Goal: Task Accomplishment & Management: Use online tool/utility

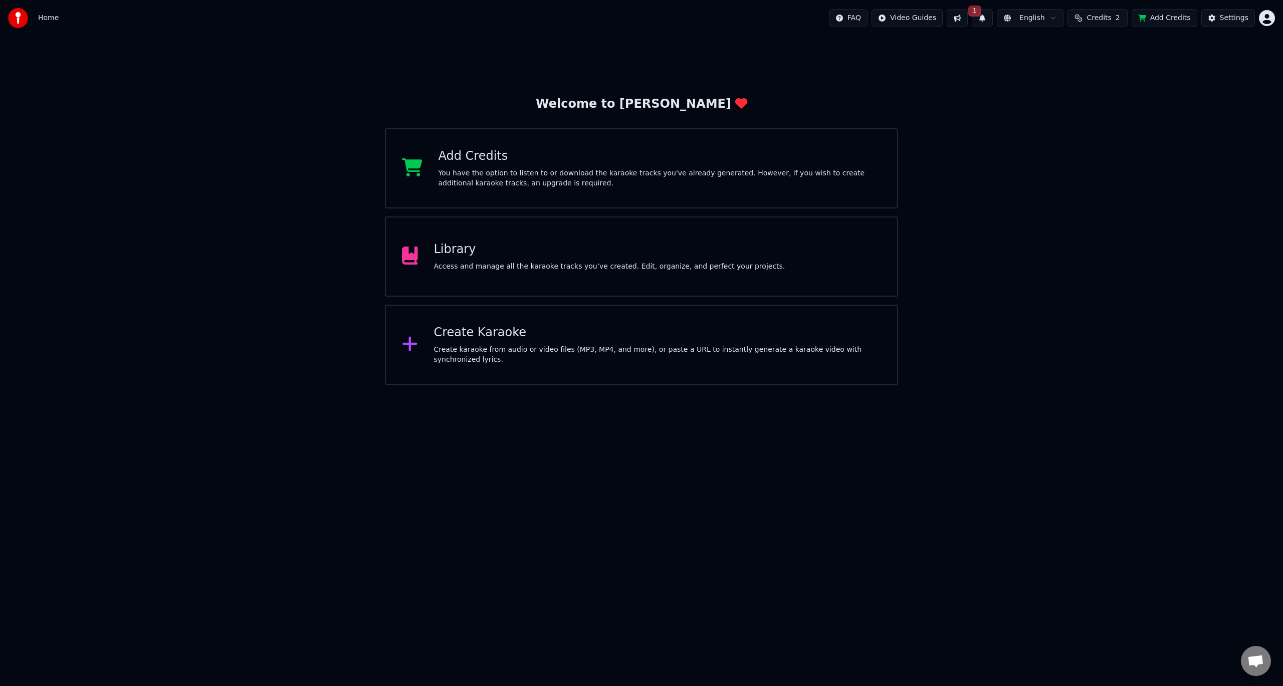
click at [564, 262] on div "Access and manage all the karaoke tracks you’ve created. Edit, organize, and pe…" at bounding box center [609, 267] width 351 height 10
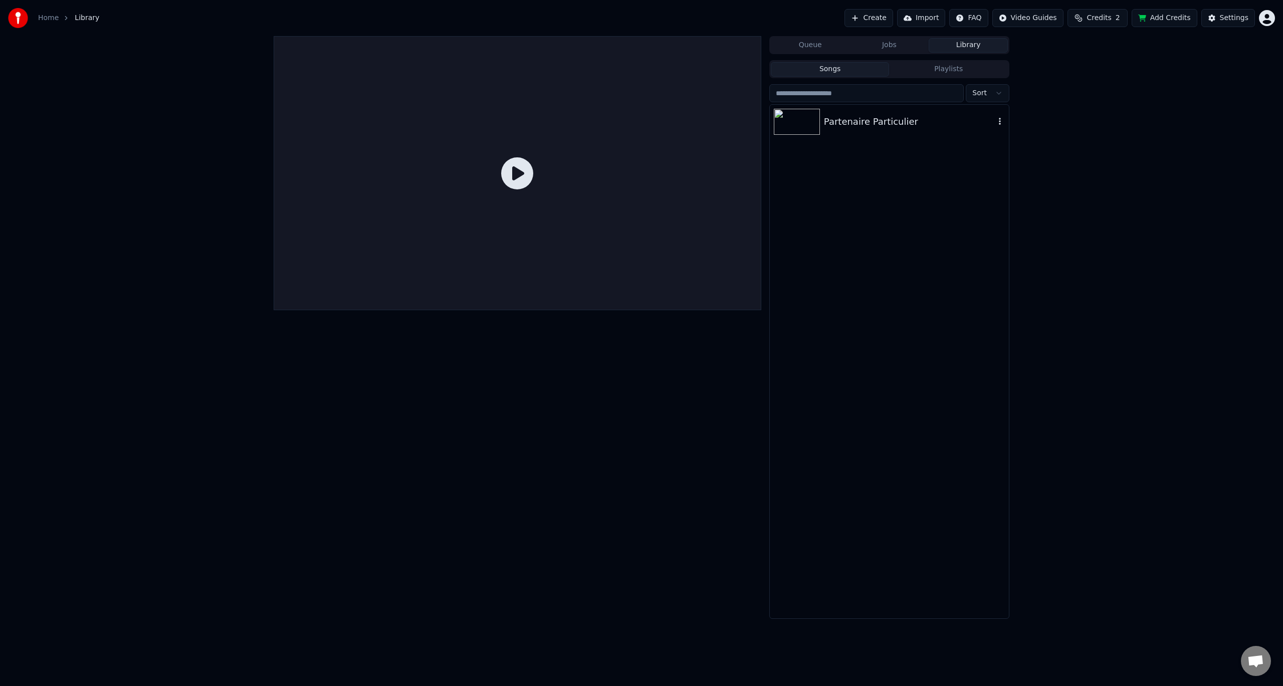
click at [851, 124] on div "Partenaire Particulier" at bounding box center [909, 122] width 171 height 14
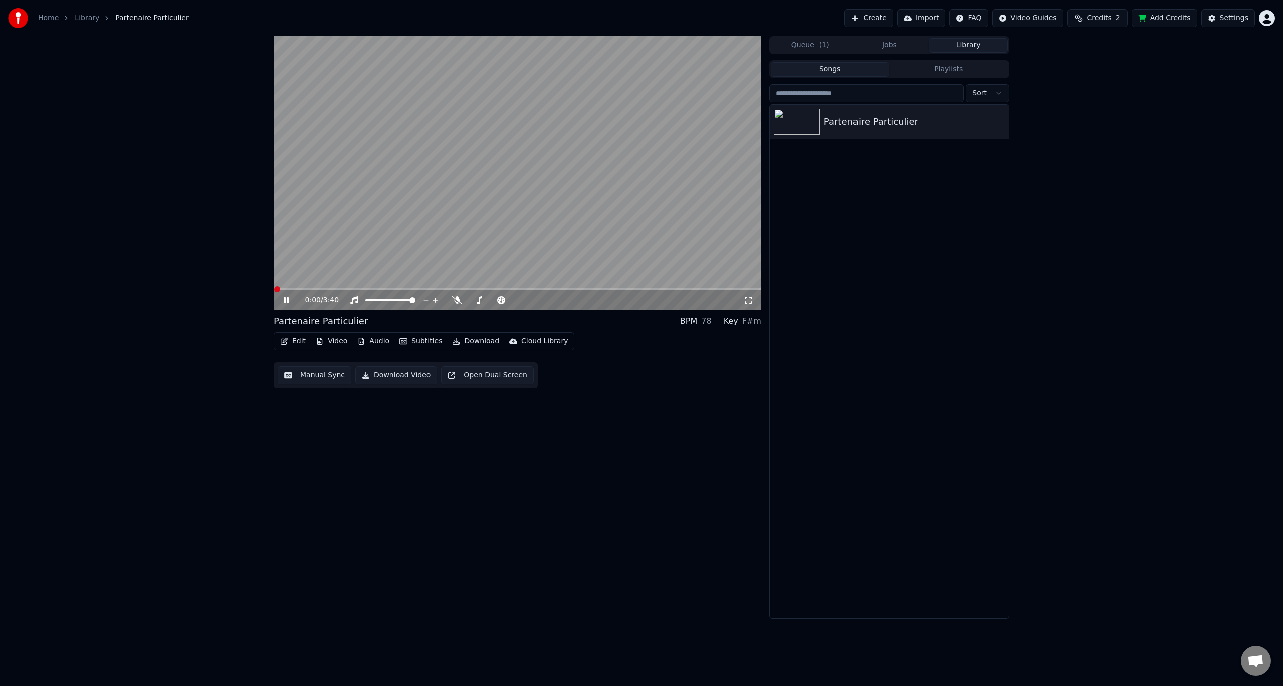
click at [309, 371] on button "Manual Sync" at bounding box center [315, 375] width 74 height 18
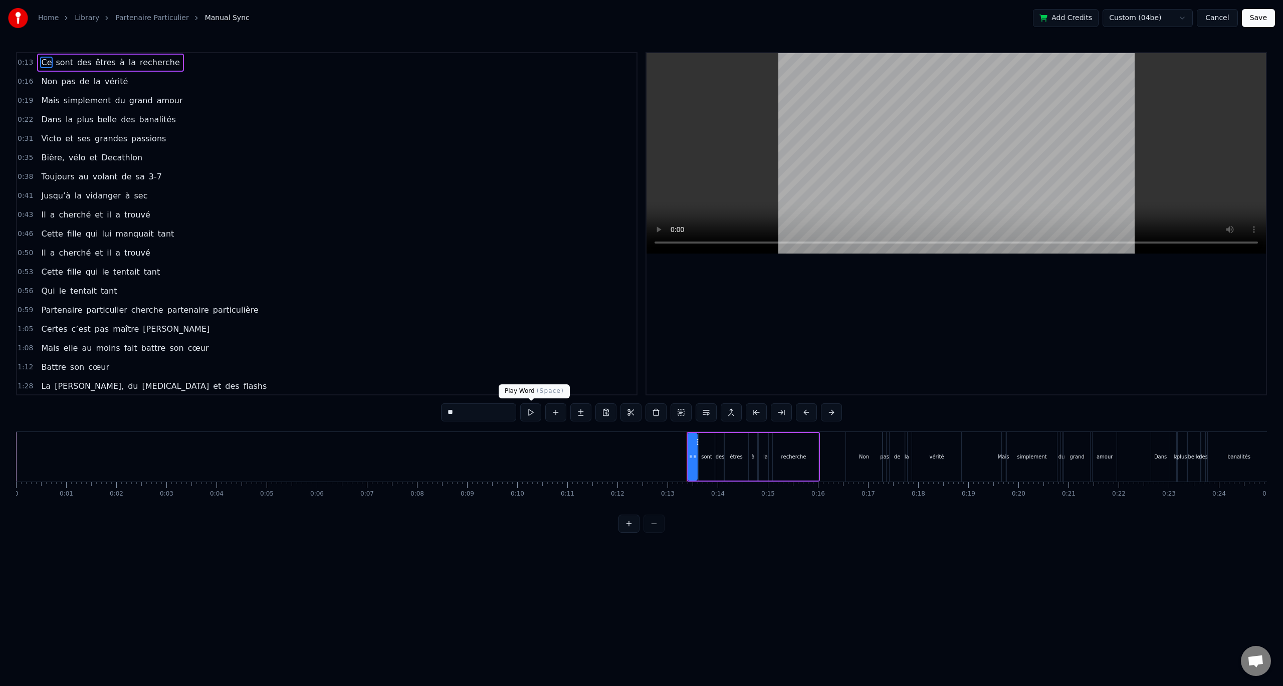
click at [522, 416] on button at bounding box center [530, 412] width 21 height 18
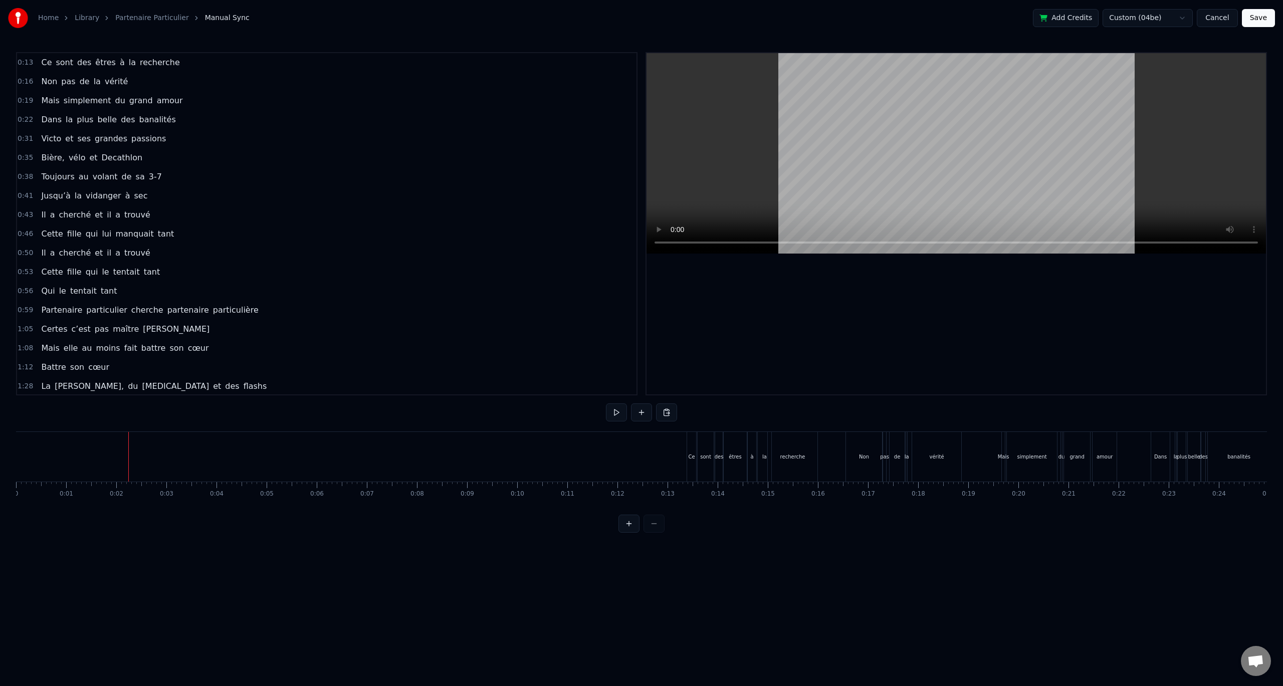
click at [610, 412] on button at bounding box center [616, 412] width 21 height 18
click at [618, 409] on button at bounding box center [616, 412] width 21 height 18
click at [129, 54] on div "Ce sont des êtres à la recherche" at bounding box center [110, 63] width 146 height 18
drag, startPoint x: 697, startPoint y: 439, endPoint x: 688, endPoint y: 443, distance: 9.7
click at [688, 443] on icon at bounding box center [687, 441] width 8 height 8
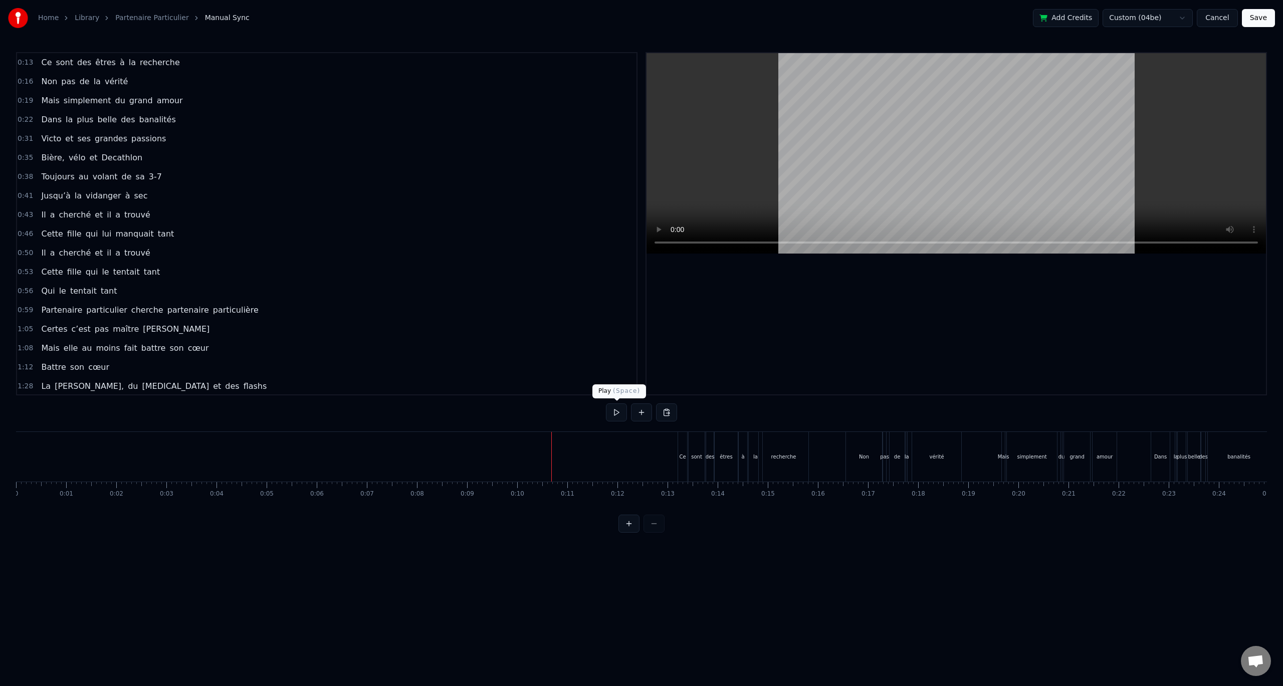
click at [611, 408] on button at bounding box center [616, 412] width 21 height 18
click at [619, 410] on button at bounding box center [616, 412] width 21 height 18
click at [860, 436] on div "Non" at bounding box center [864, 457] width 36 height 50
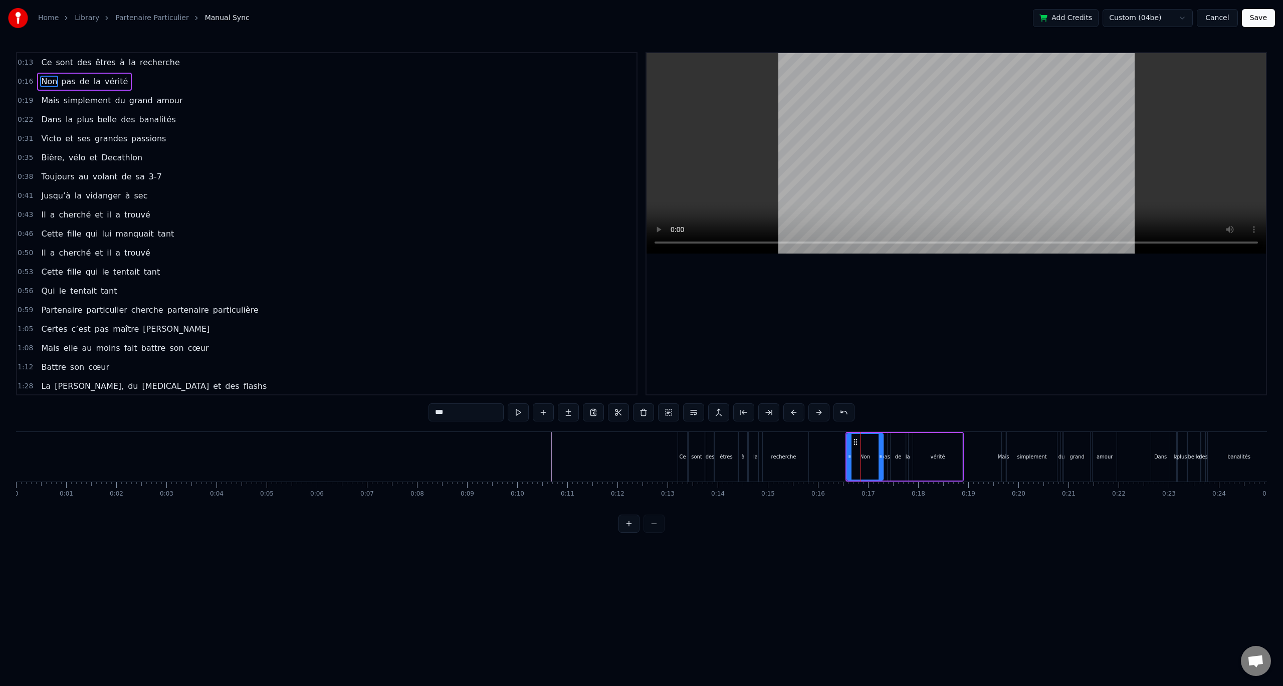
click at [118, 73] on div "Non pas de la vérité" at bounding box center [84, 82] width 95 height 18
drag, startPoint x: 854, startPoint y: 438, endPoint x: 844, endPoint y: 438, distance: 10.5
click at [844, 438] on icon at bounding box center [844, 441] width 8 height 8
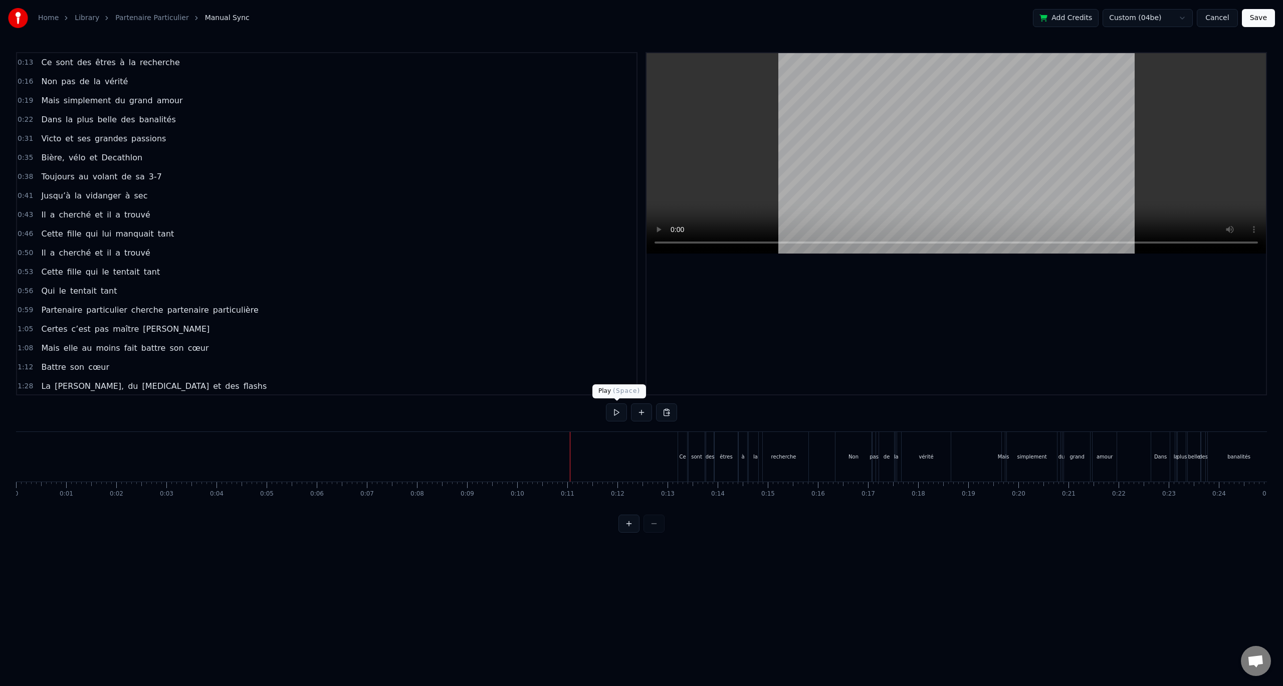
click at [614, 414] on button at bounding box center [616, 412] width 21 height 18
click at [620, 410] on button at bounding box center [616, 412] width 21 height 18
click at [751, 461] on div "la" at bounding box center [756, 457] width 14 height 50
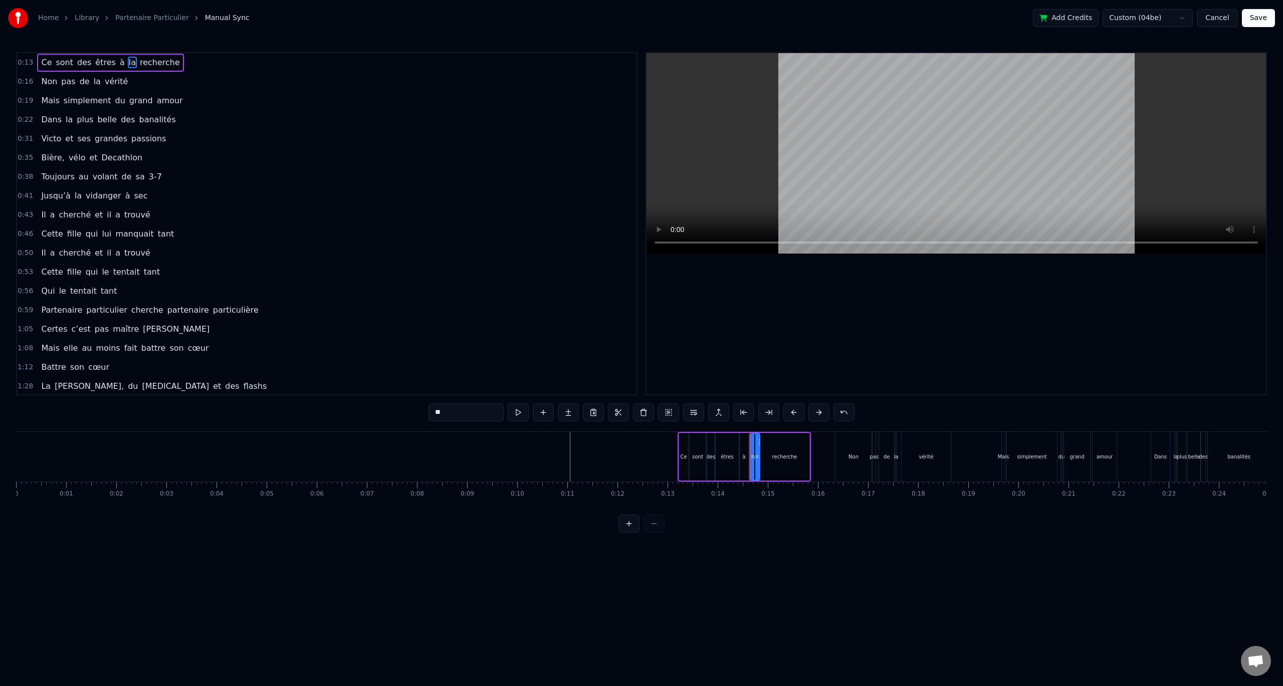
click at [758, 458] on icon at bounding box center [757, 457] width 4 height 8
click at [745, 461] on div "à" at bounding box center [744, 457] width 9 height 48
click at [745, 461] on div at bounding box center [744, 457] width 4 height 46
click at [751, 440] on icon at bounding box center [751, 442] width 8 height 8
click at [730, 454] on div "êtres" at bounding box center [727, 457] width 13 height 8
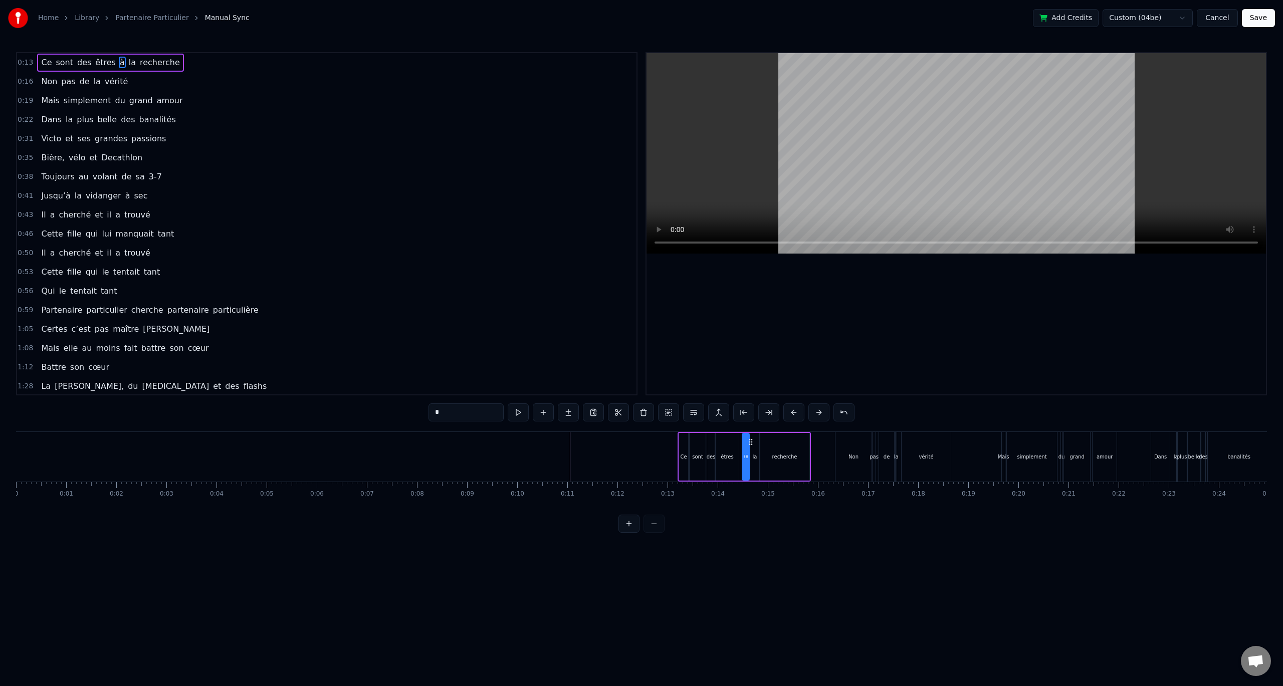
type input "*****"
click at [740, 453] on icon at bounding box center [740, 457] width 4 height 8
drag, startPoint x: 535, startPoint y: 460, endPoint x: 531, endPoint y: 445, distance: 15.1
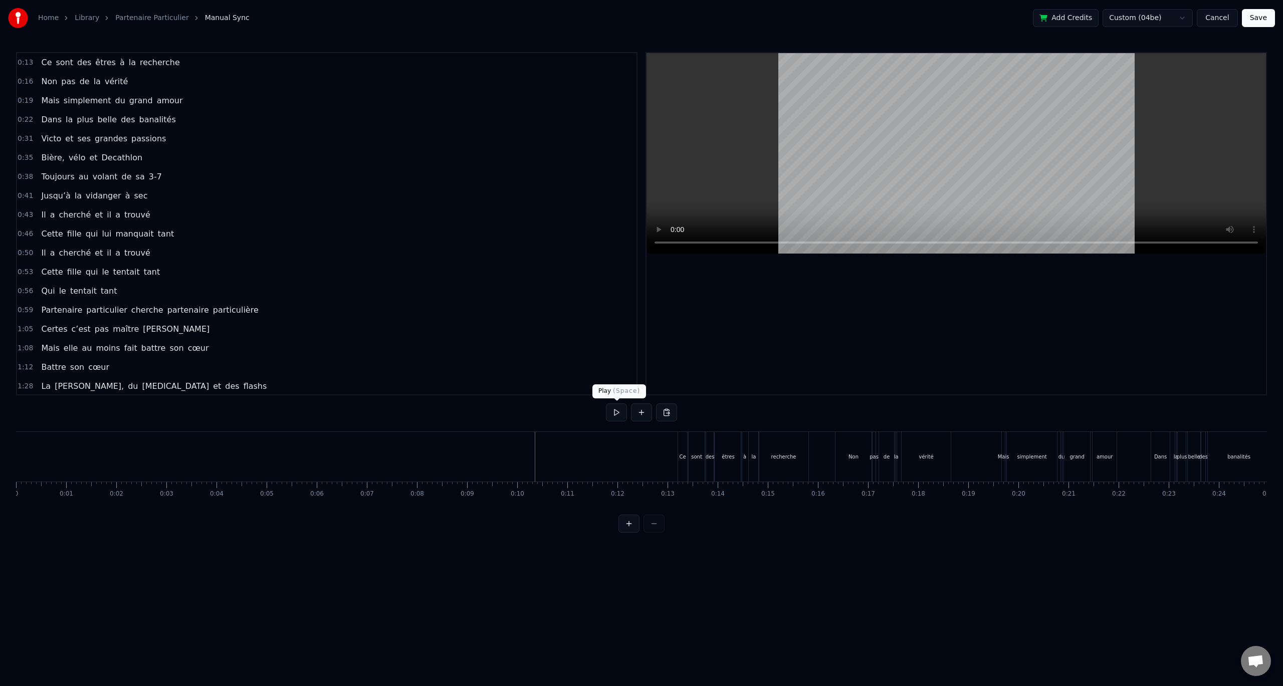
click at [612, 414] on button at bounding box center [616, 412] width 21 height 18
click at [617, 413] on button at bounding box center [616, 412] width 21 height 18
click at [1058, 462] on div "Mais simplement du grand amour" at bounding box center [1060, 457] width 118 height 50
click at [141, 92] on div "Mais simplement du grand amour" at bounding box center [111, 101] width 149 height 18
drag, startPoint x: 1010, startPoint y: 440, endPoint x: 999, endPoint y: 439, distance: 11.5
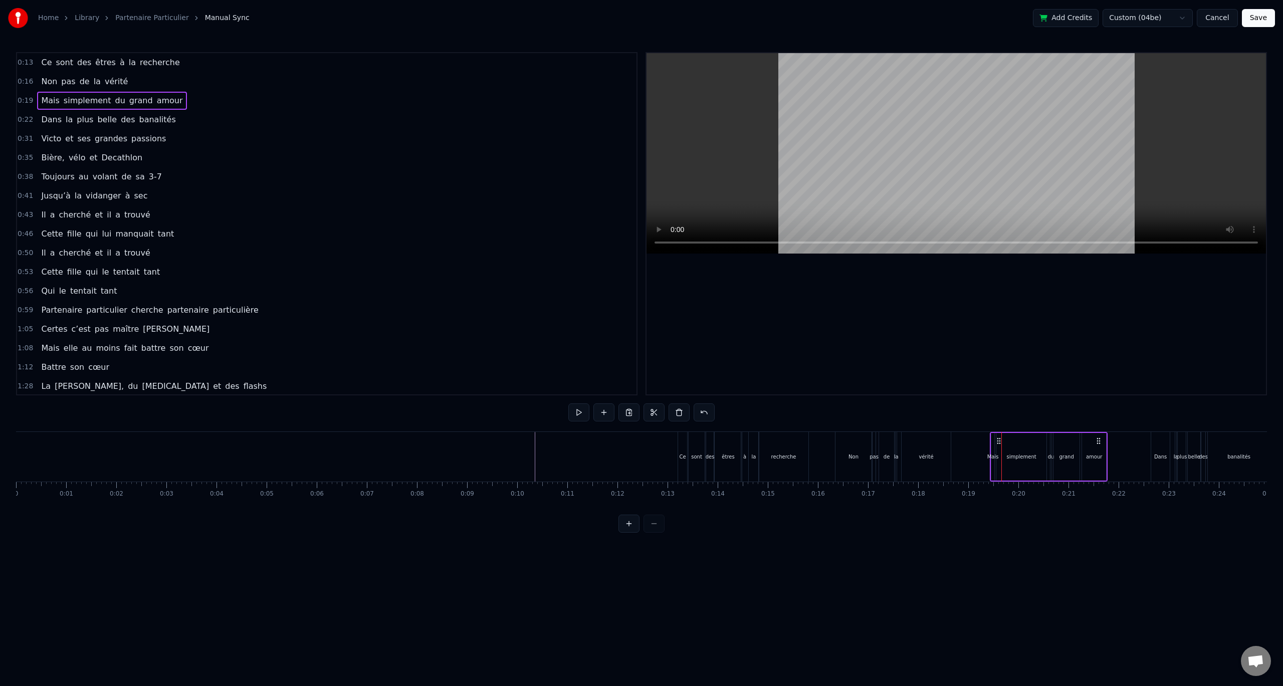
click at [999, 439] on icon at bounding box center [999, 441] width 8 height 8
click at [1237, 440] on div "banalités" at bounding box center [1239, 457] width 62 height 50
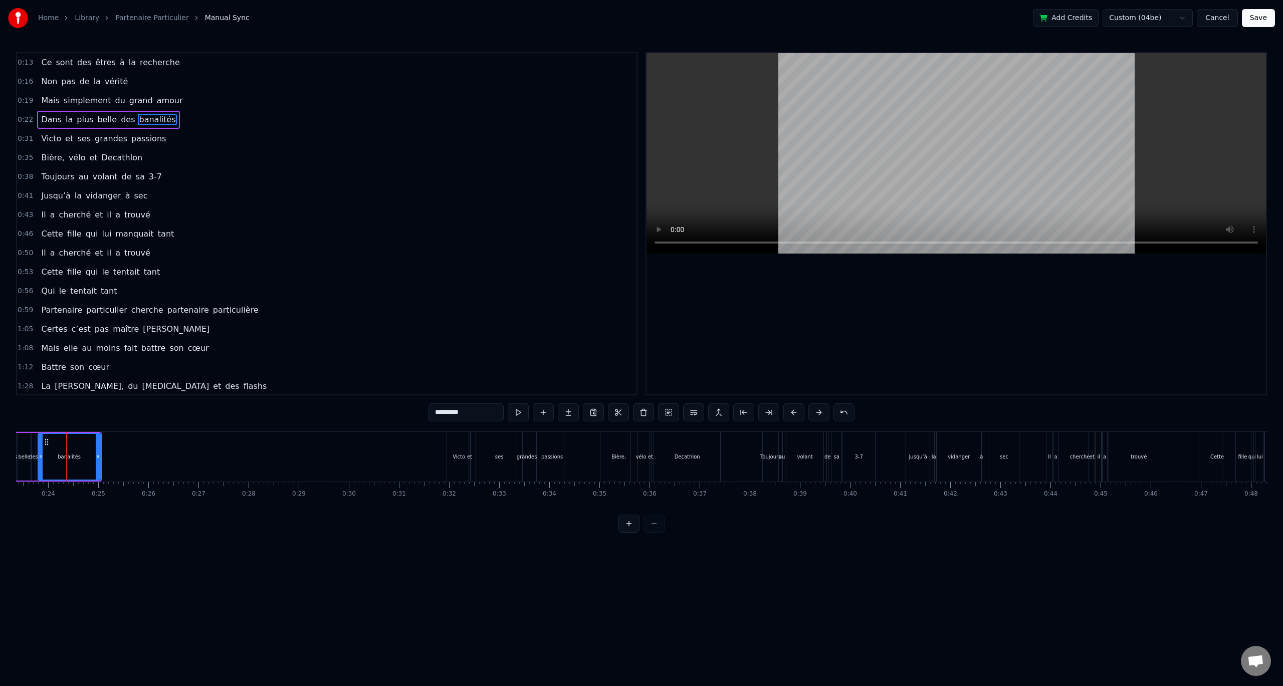
click at [86, 114] on div "Dans la plus belle des banalités" at bounding box center [108, 120] width 142 height 18
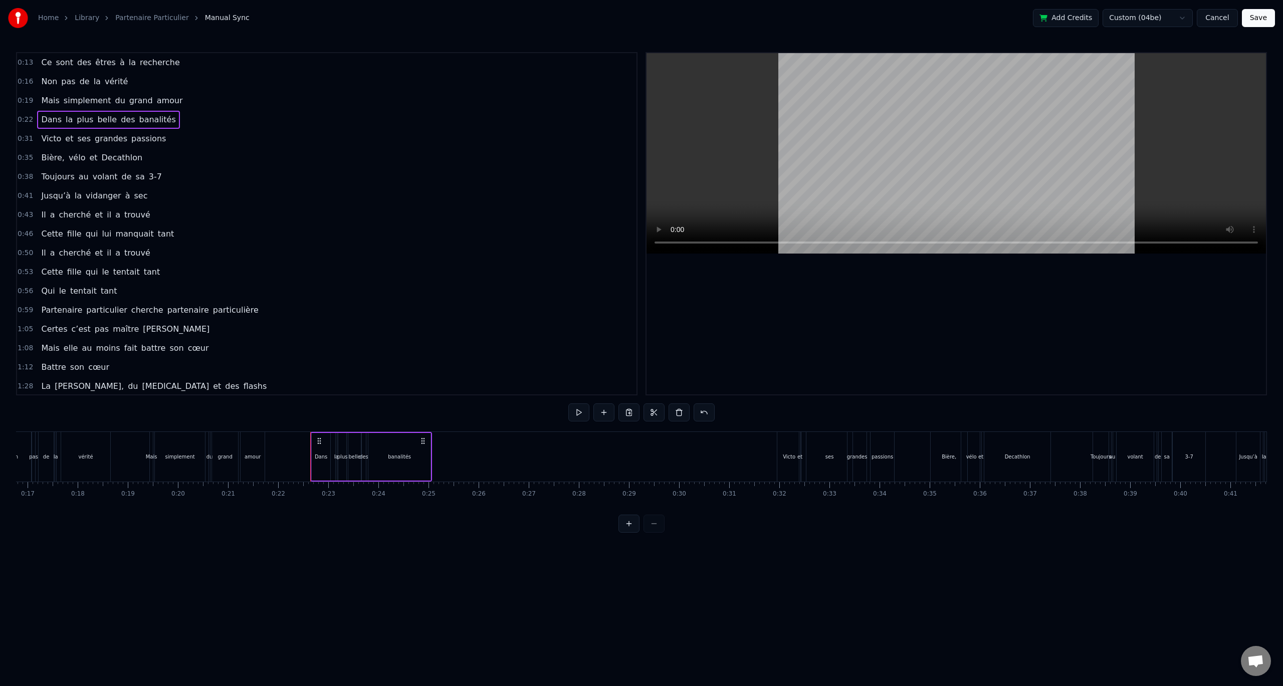
scroll to position [0, 780]
drag, startPoint x: 380, startPoint y: 440, endPoint x: 367, endPoint y: 446, distance: 14.6
click at [367, 446] on div "Dans la plus belle des banalités" at bounding box center [418, 457] width 122 height 50
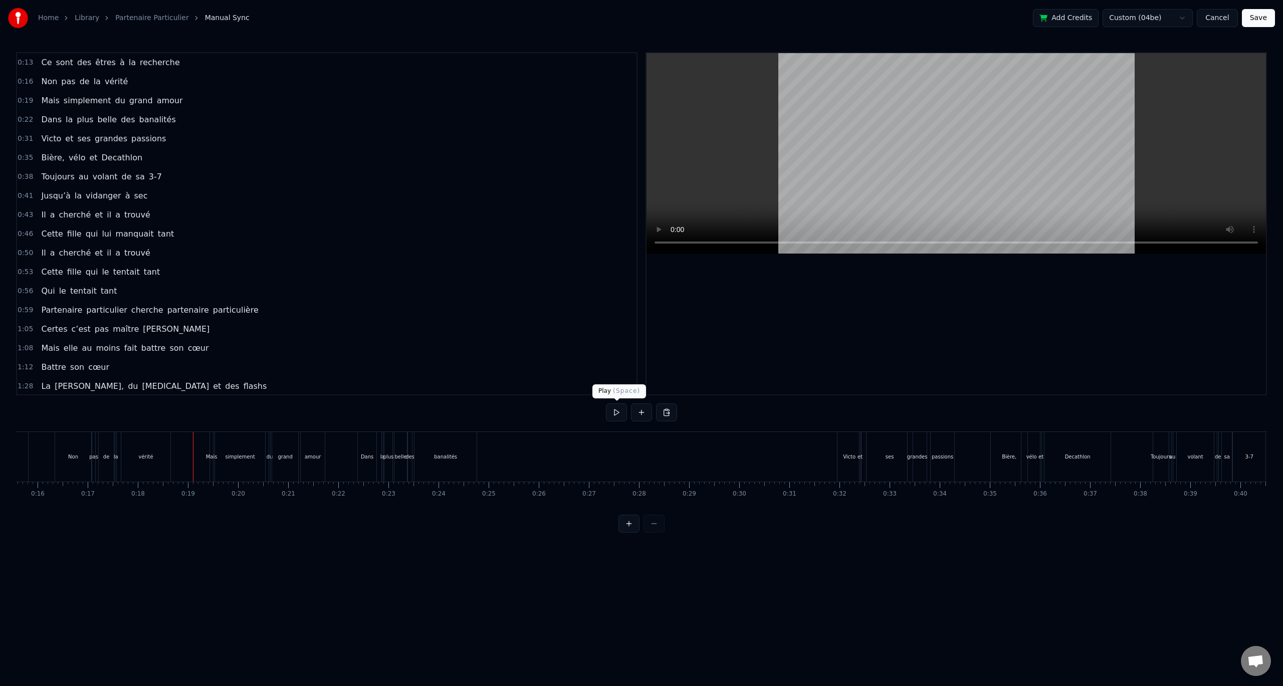
click at [613, 414] on button at bounding box center [616, 412] width 21 height 18
click at [618, 412] on button at bounding box center [616, 412] width 21 height 18
click at [852, 435] on div "Victo" at bounding box center [849, 457] width 24 height 50
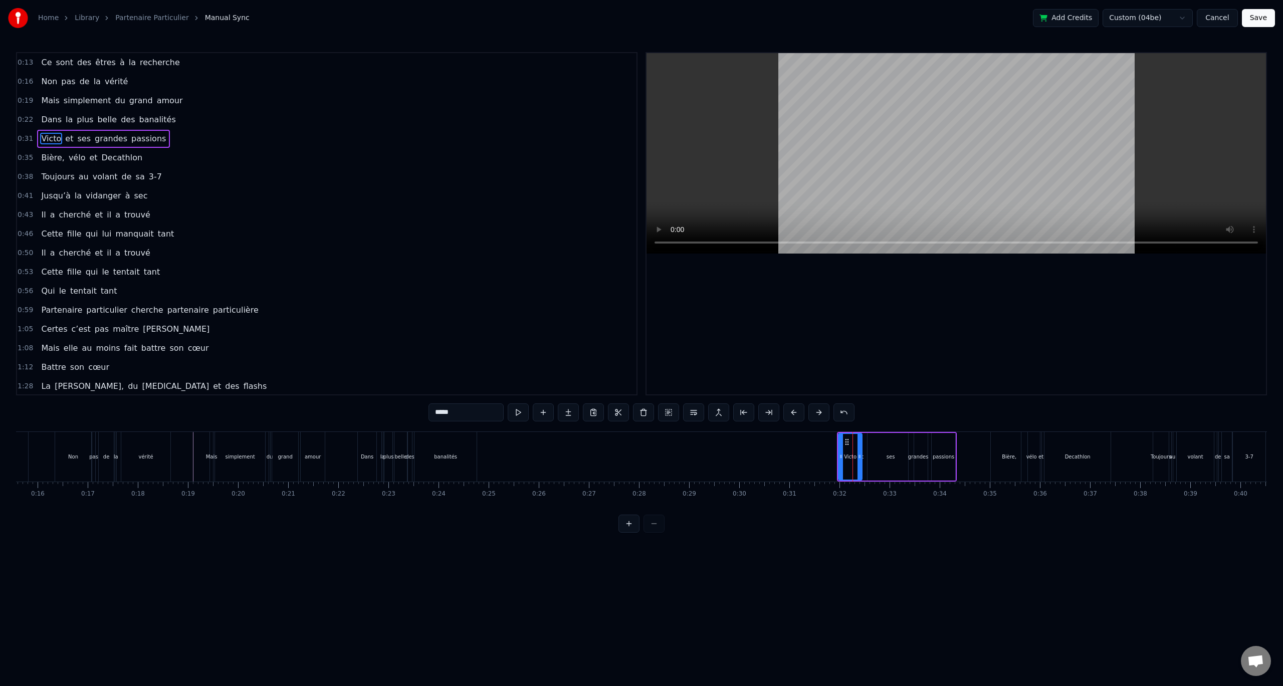
click at [135, 129] on div "0:31 [PERSON_NAME] et ses grandes passions" at bounding box center [326, 138] width 619 height 19
click at [844, 439] on circle at bounding box center [844, 438] width 1 height 1
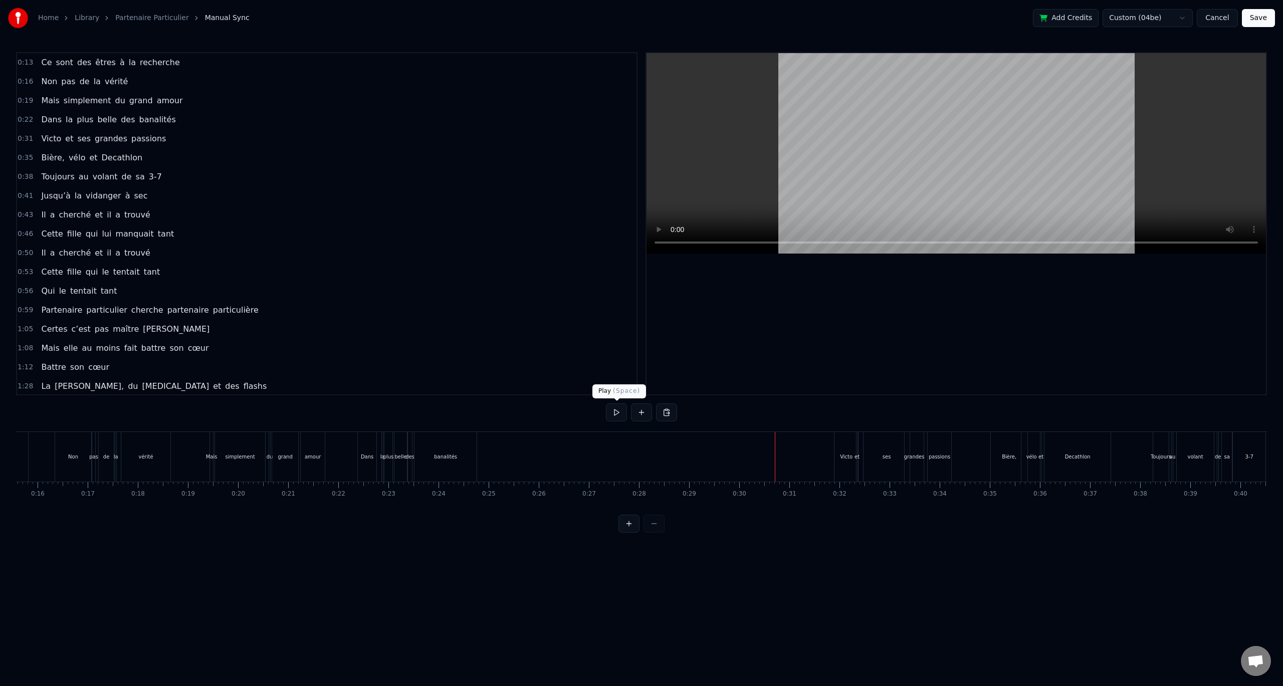
click at [609, 409] on button at bounding box center [616, 412] width 21 height 18
click at [615, 408] on button at bounding box center [616, 412] width 21 height 18
click at [1193, 439] on div "volant" at bounding box center [1195, 457] width 37 height 50
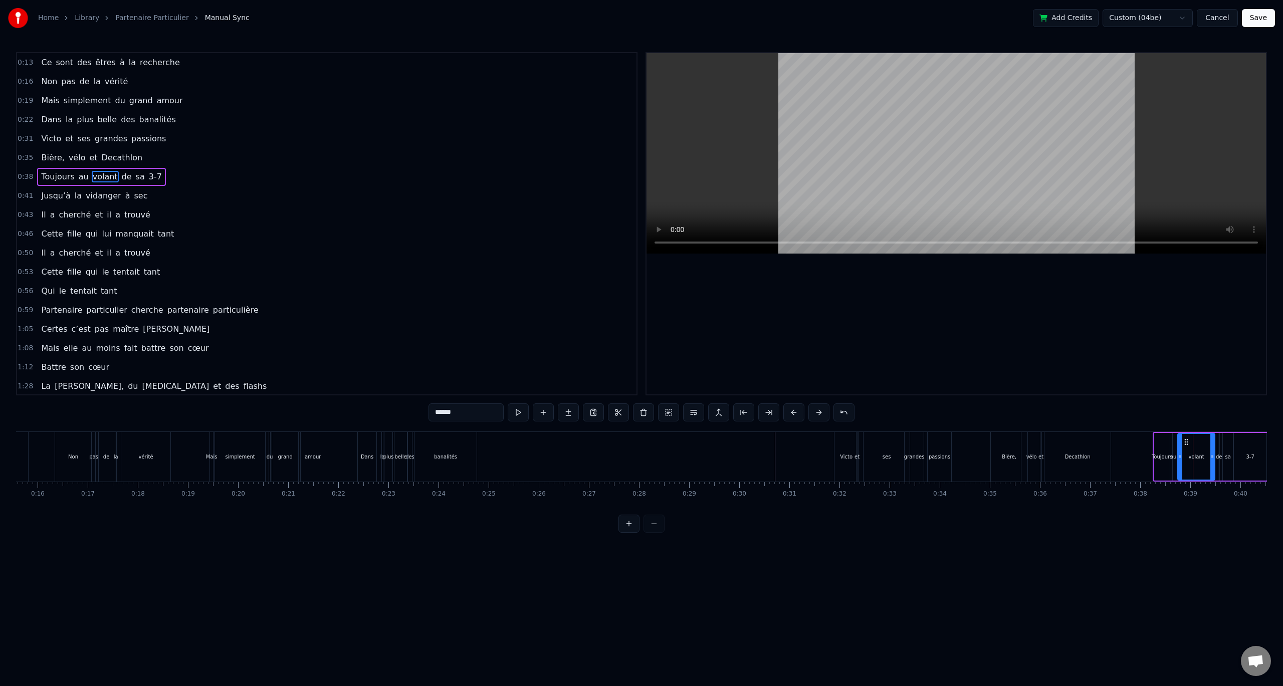
click at [117, 169] on div "Toujours au volant de sa 3-7" at bounding box center [101, 177] width 128 height 18
click at [1157, 442] on icon at bounding box center [1157, 441] width 8 height 8
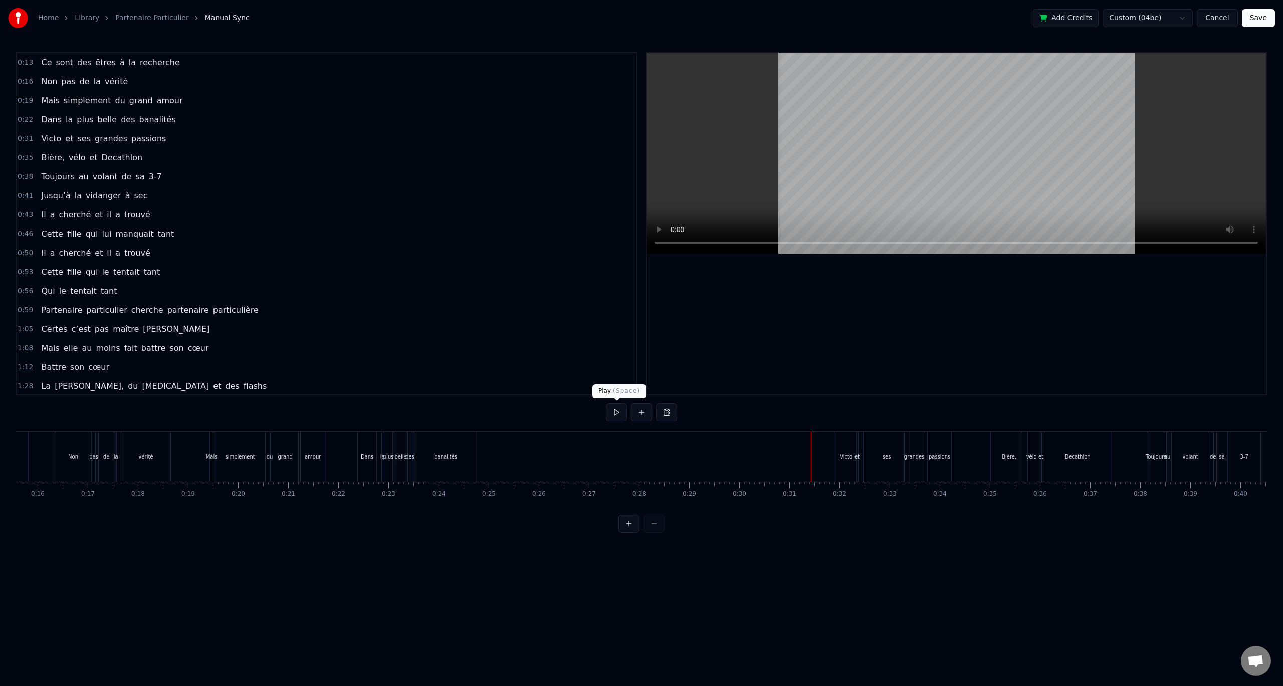
click at [618, 413] on button at bounding box center [616, 412] width 21 height 18
click at [619, 413] on button at bounding box center [616, 412] width 21 height 18
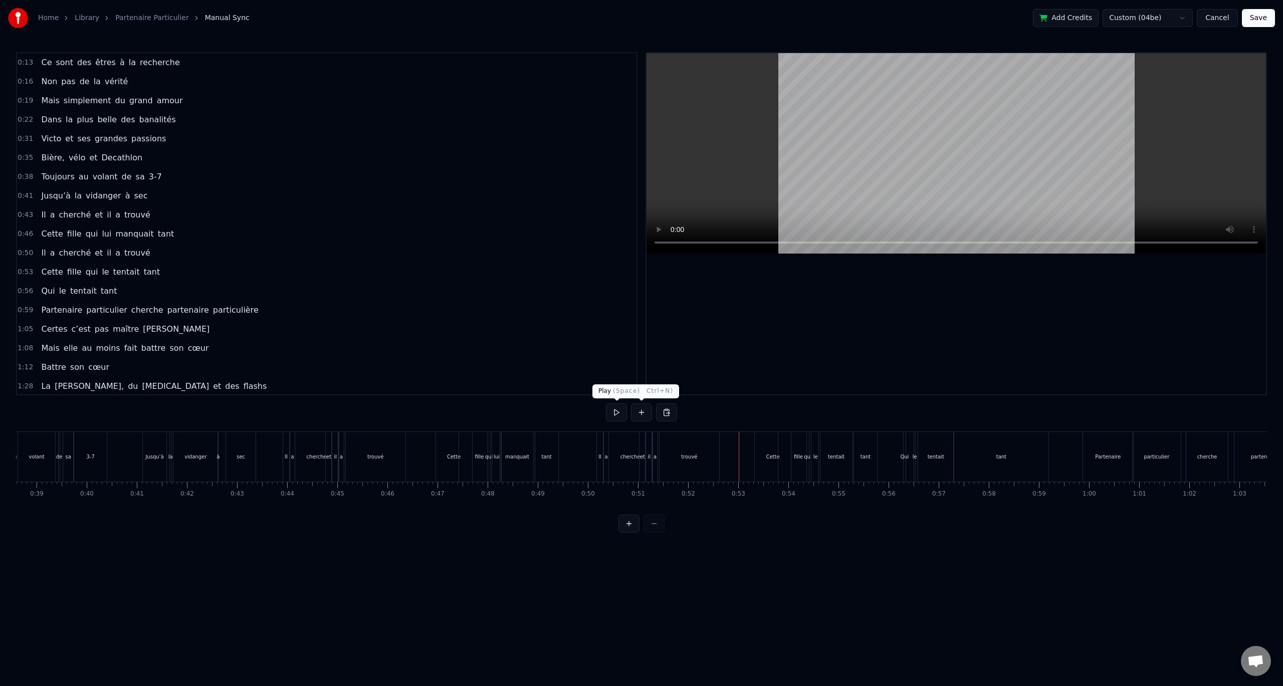
click at [619, 414] on button at bounding box center [616, 412] width 21 height 18
click at [619, 415] on button at bounding box center [616, 412] width 21 height 18
click at [1041, 473] on div "tant" at bounding box center [1001, 457] width 95 height 50
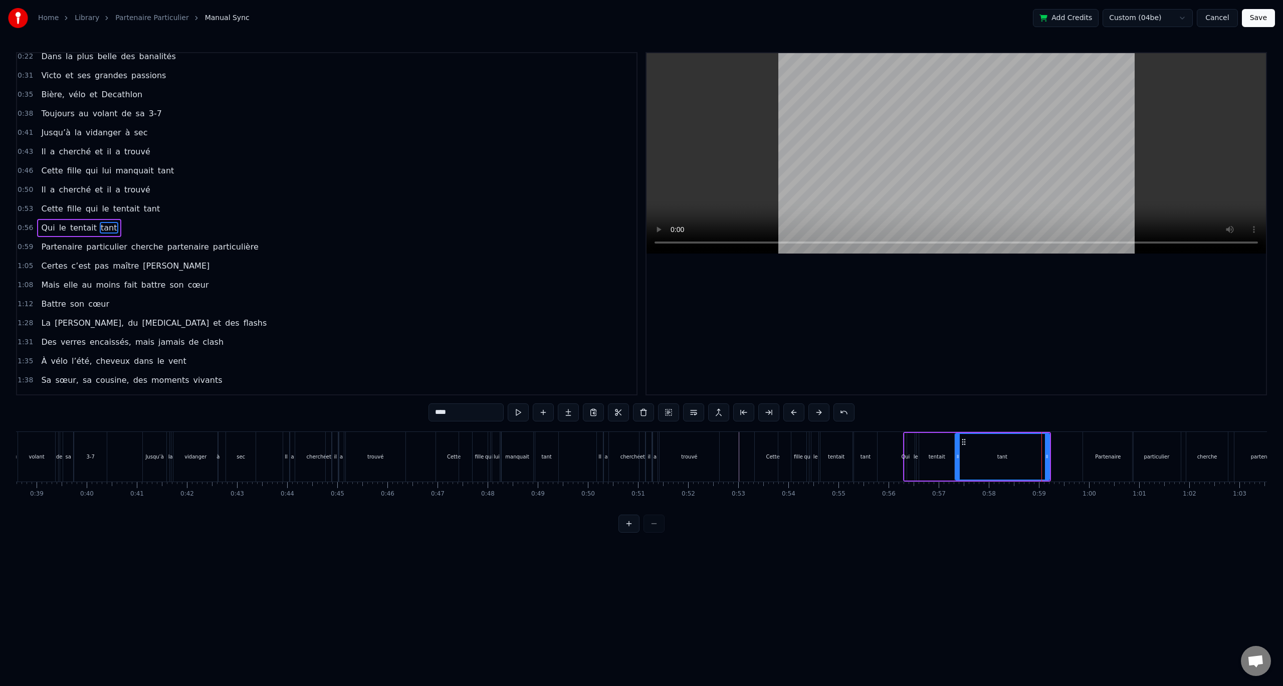
scroll to position [67, 0]
drag, startPoint x: 1048, startPoint y: 470, endPoint x: 1039, endPoint y: 471, distance: 8.7
click at [1039, 471] on div at bounding box center [1038, 457] width 4 height 46
click at [1099, 458] on div "Partenaire" at bounding box center [1108, 457] width 26 height 8
type input "**********"
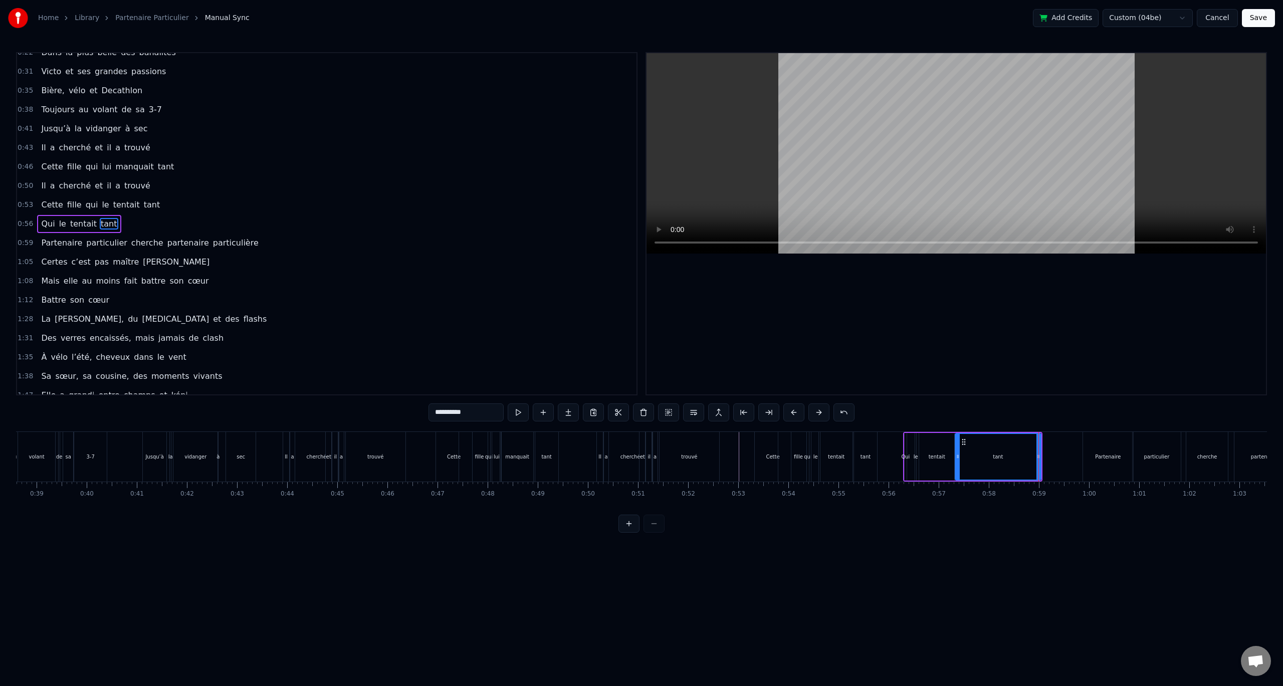
scroll to position [86, 0]
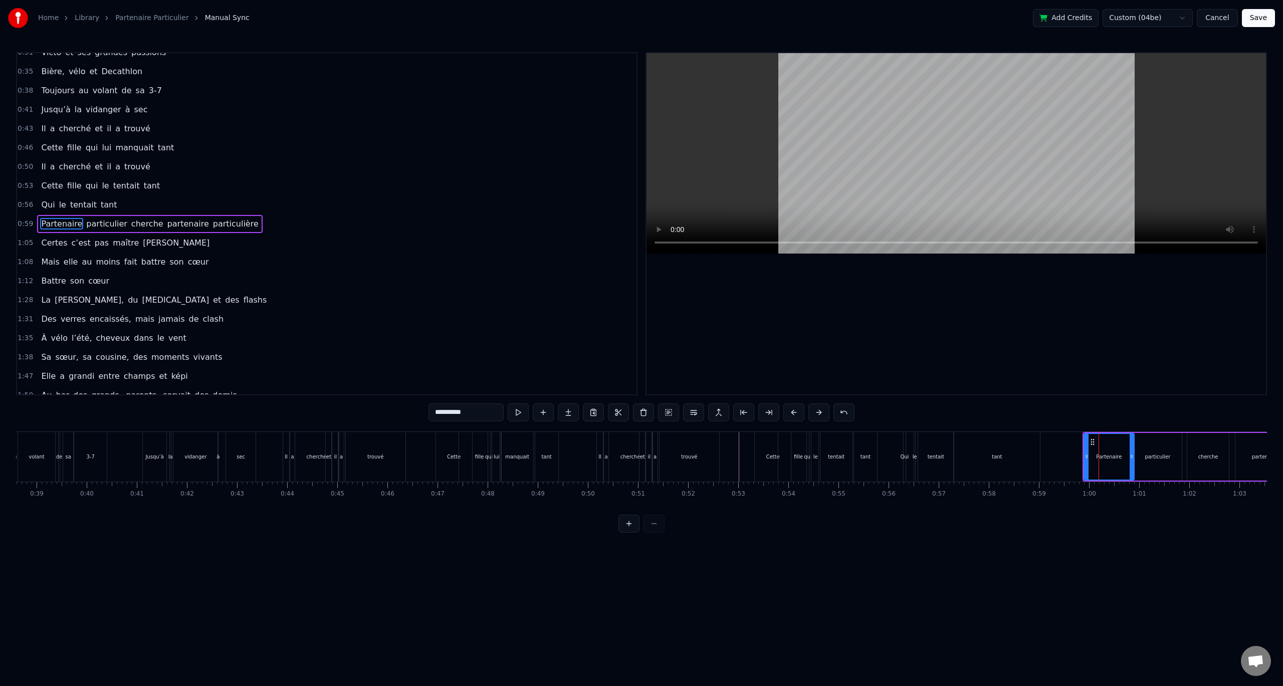
click at [1110, 434] on div "Partenaire" at bounding box center [1108, 457] width 49 height 46
click at [186, 216] on div "Partenaire particulier cherche partenaire particulière" at bounding box center [149, 224] width 225 height 18
drag, startPoint x: 1088, startPoint y: 442, endPoint x: 1072, endPoint y: 444, distance: 16.1
click at [1072, 444] on icon at bounding box center [1075, 441] width 8 height 8
click at [932, 446] on div "tentait" at bounding box center [935, 457] width 35 height 50
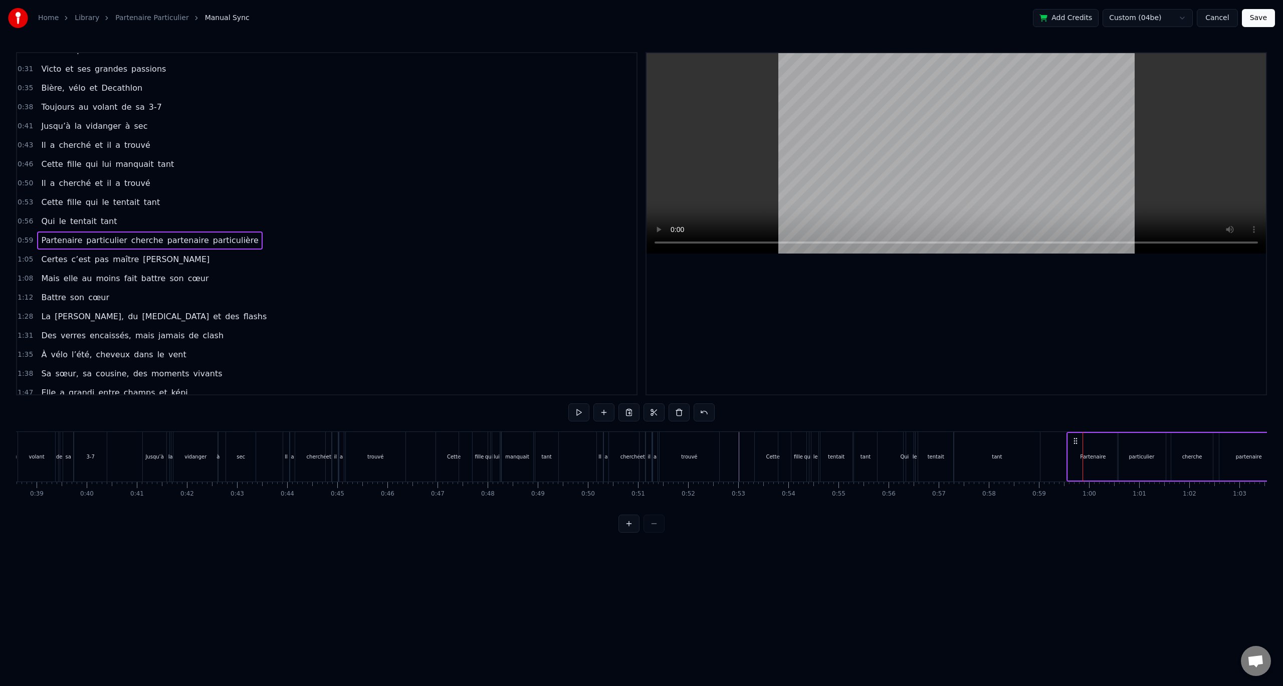
scroll to position [67, 0]
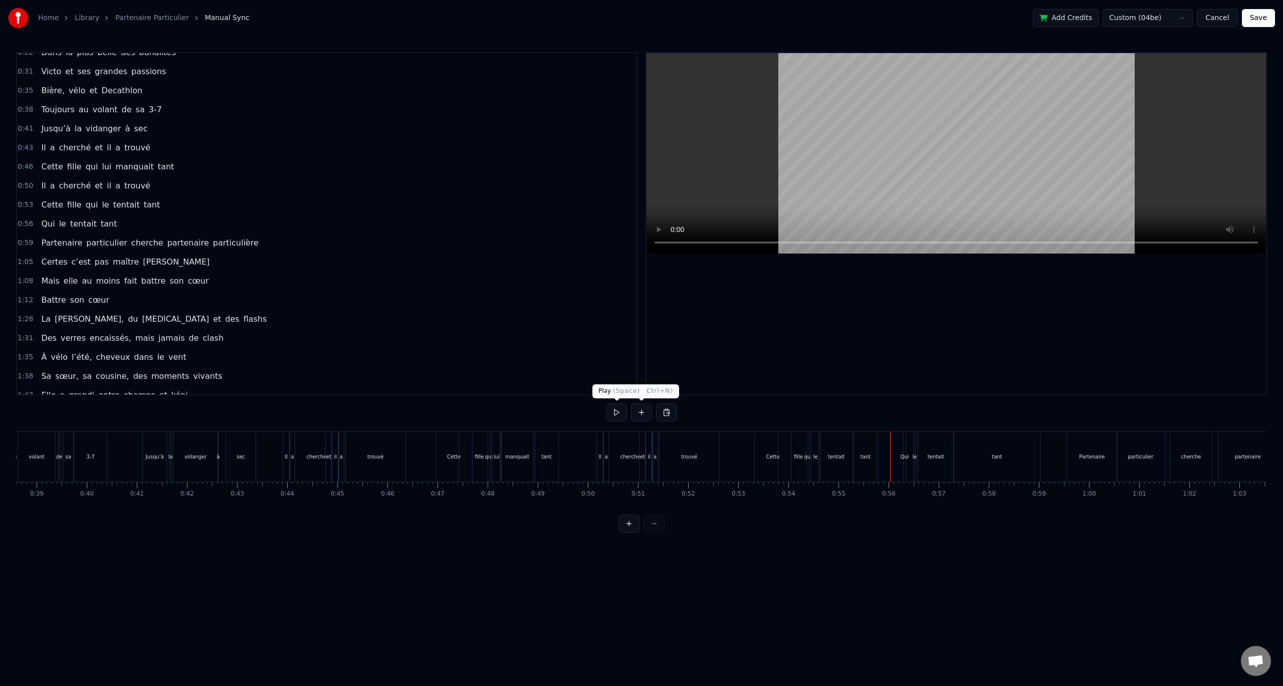
click at [619, 412] on button at bounding box center [616, 412] width 21 height 18
click at [619, 414] on button at bounding box center [616, 412] width 21 height 18
click at [217, 470] on div "Partenaire" at bounding box center [217, 457] width 50 height 50
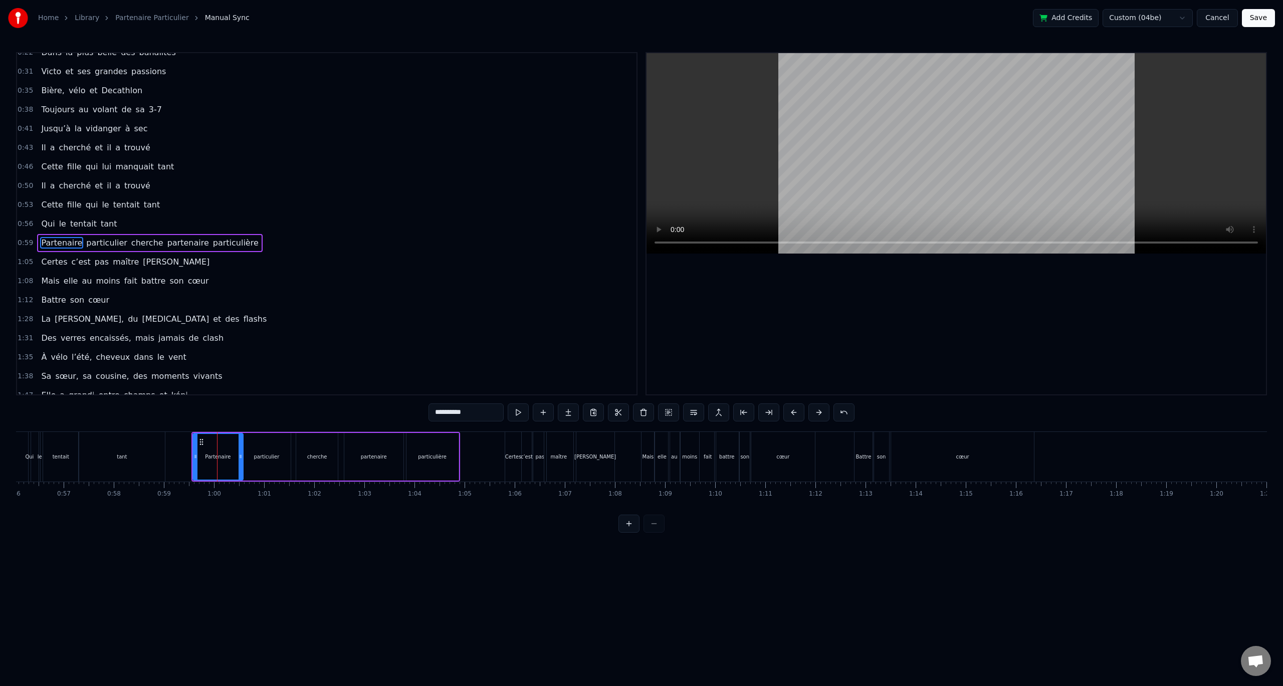
scroll to position [86, 0]
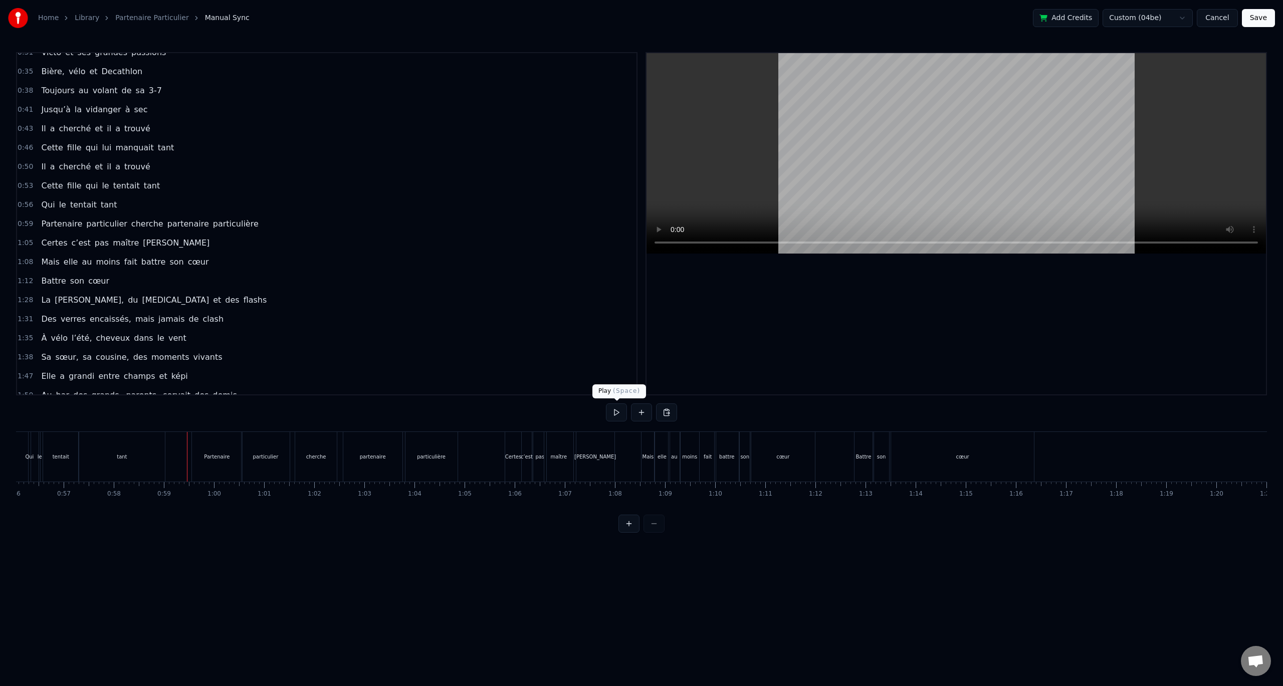
click at [618, 410] on button at bounding box center [616, 412] width 21 height 18
click at [305, 459] on div "cherche" at bounding box center [316, 457] width 42 height 50
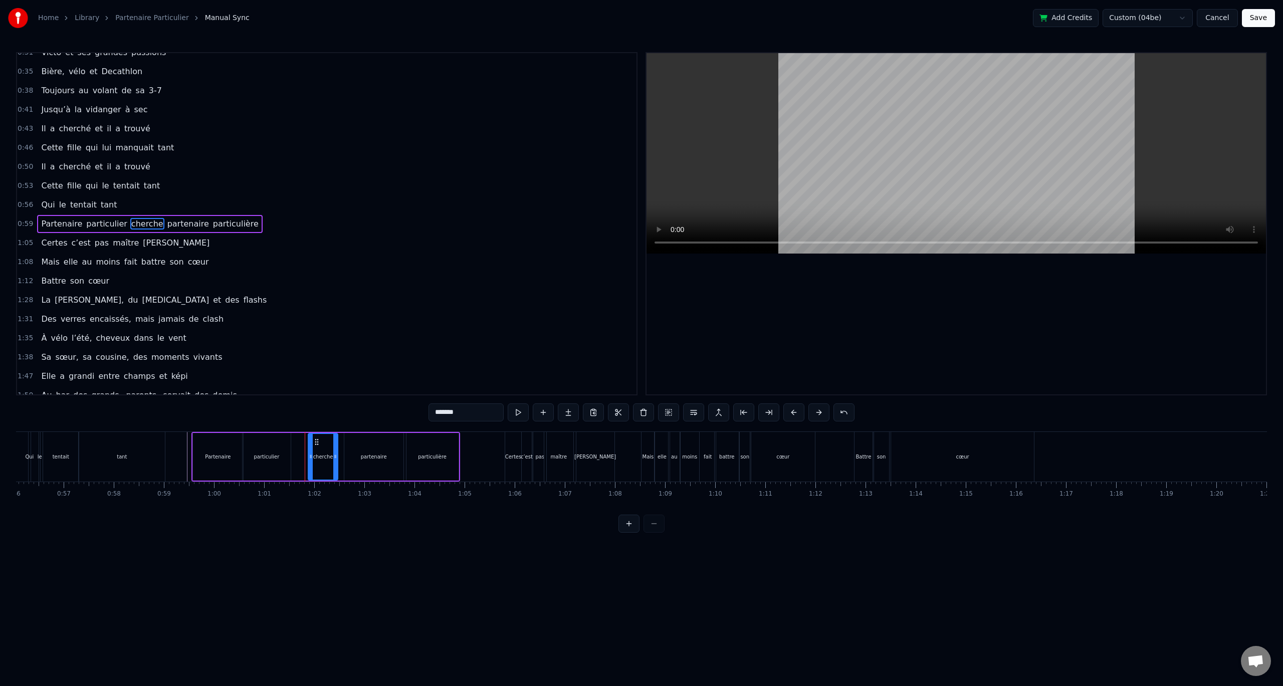
drag, startPoint x: 297, startPoint y: 459, endPoint x: 309, endPoint y: 457, distance: 12.2
click at [309, 457] on icon at bounding box center [311, 457] width 4 height 8
click at [274, 461] on div "particulier" at bounding box center [267, 457] width 48 height 48
type input "**********"
drag, startPoint x: 289, startPoint y: 457, endPoint x: 303, endPoint y: 455, distance: 14.3
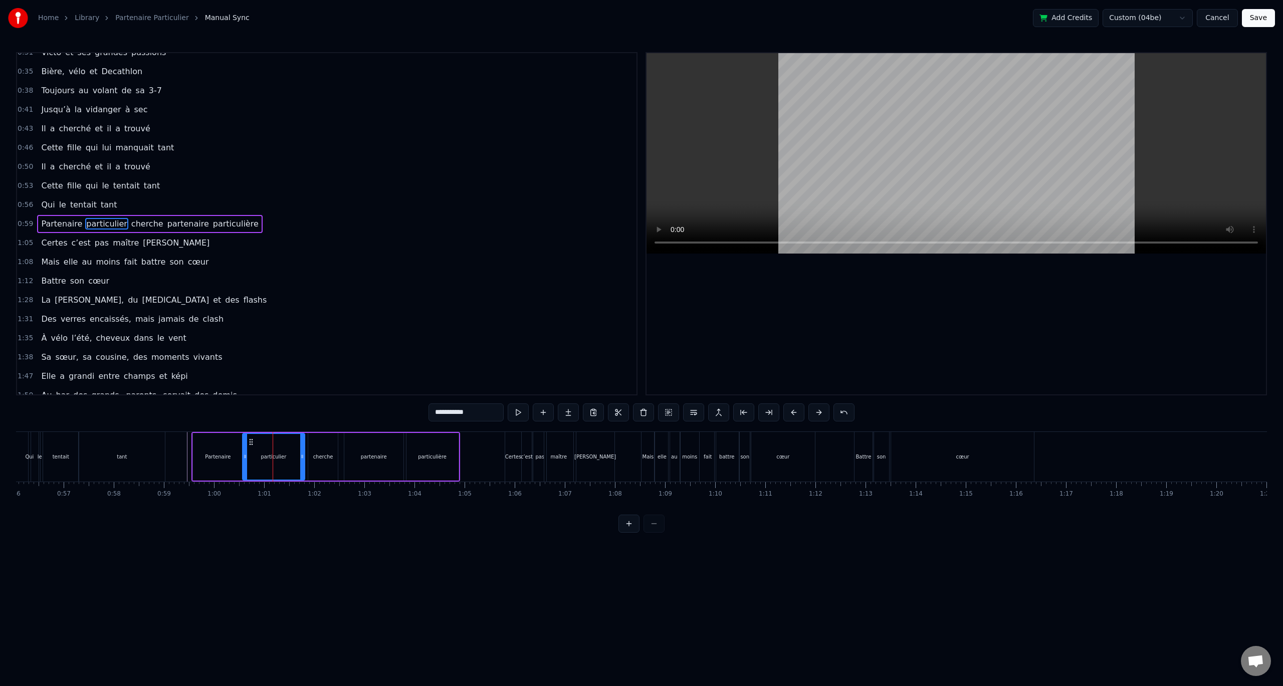
click at [303, 455] on icon at bounding box center [302, 457] width 4 height 8
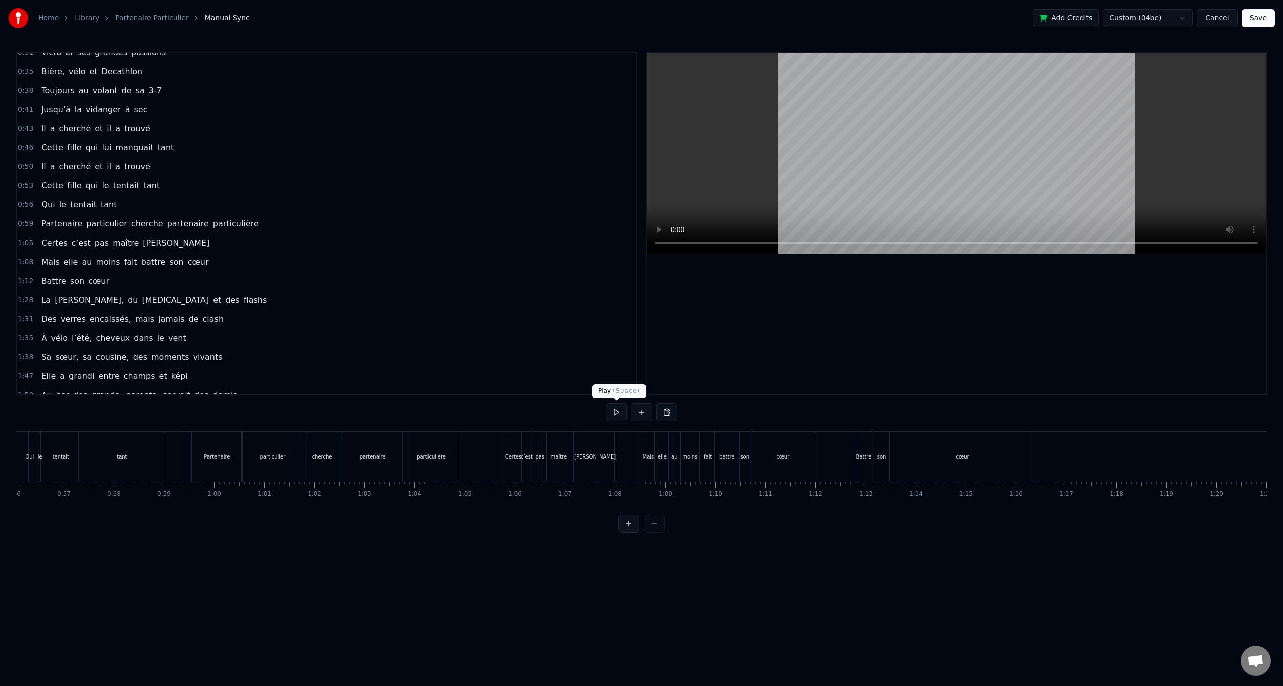
click at [617, 416] on button at bounding box center [616, 412] width 21 height 18
click at [617, 412] on button at bounding box center [616, 412] width 21 height 18
click at [459, 432] on div "Partenaire" at bounding box center [454, 457] width 51 height 50
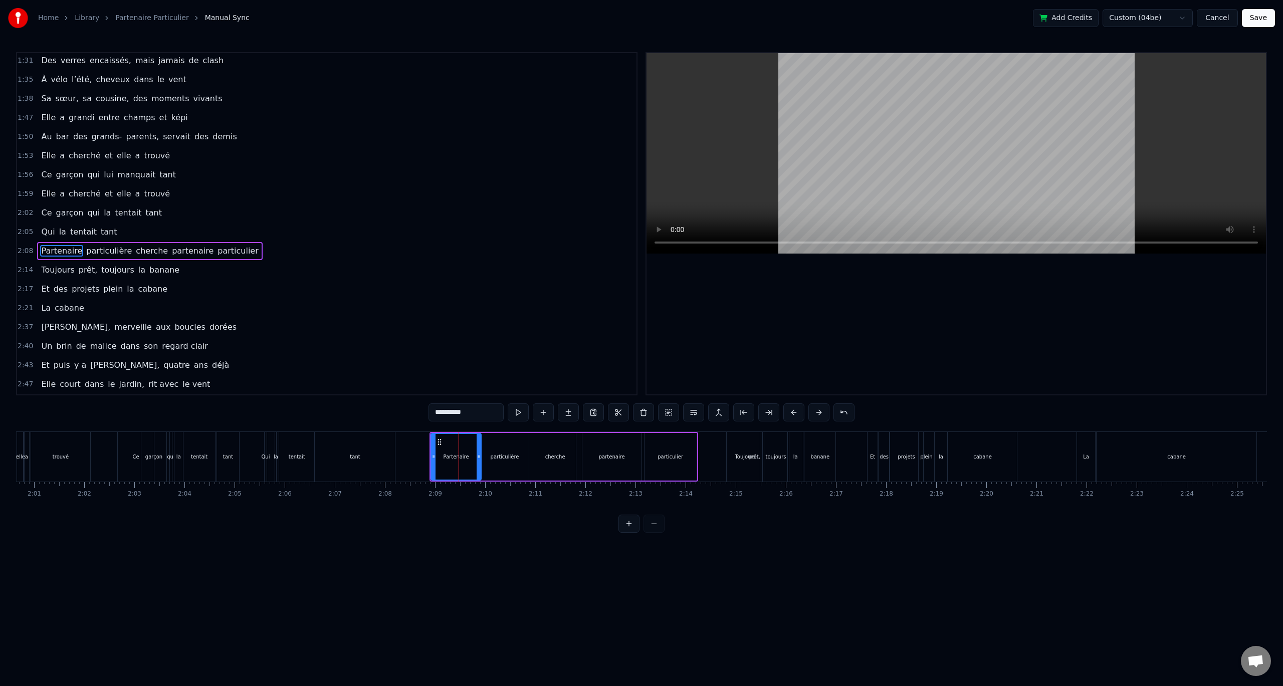
scroll to position [372, 0]
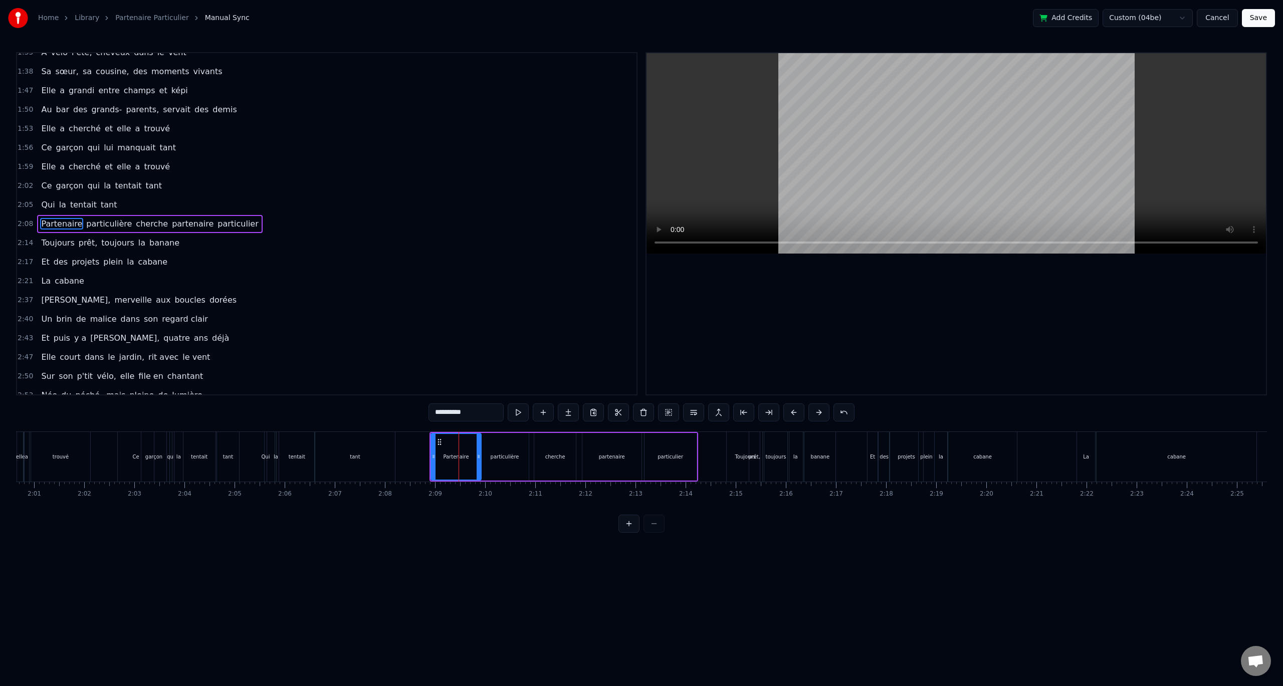
click at [140, 219] on span "cherche" at bounding box center [152, 224] width 34 height 12
type input "*******"
click at [155, 214] on div "2:08 Partenaire particulière cherche partenaire particulier" at bounding box center [326, 223] width 619 height 19
drag, startPoint x: 438, startPoint y: 439, endPoint x: 433, endPoint y: 440, distance: 5.1
click at [433, 440] on icon at bounding box center [433, 441] width 8 height 8
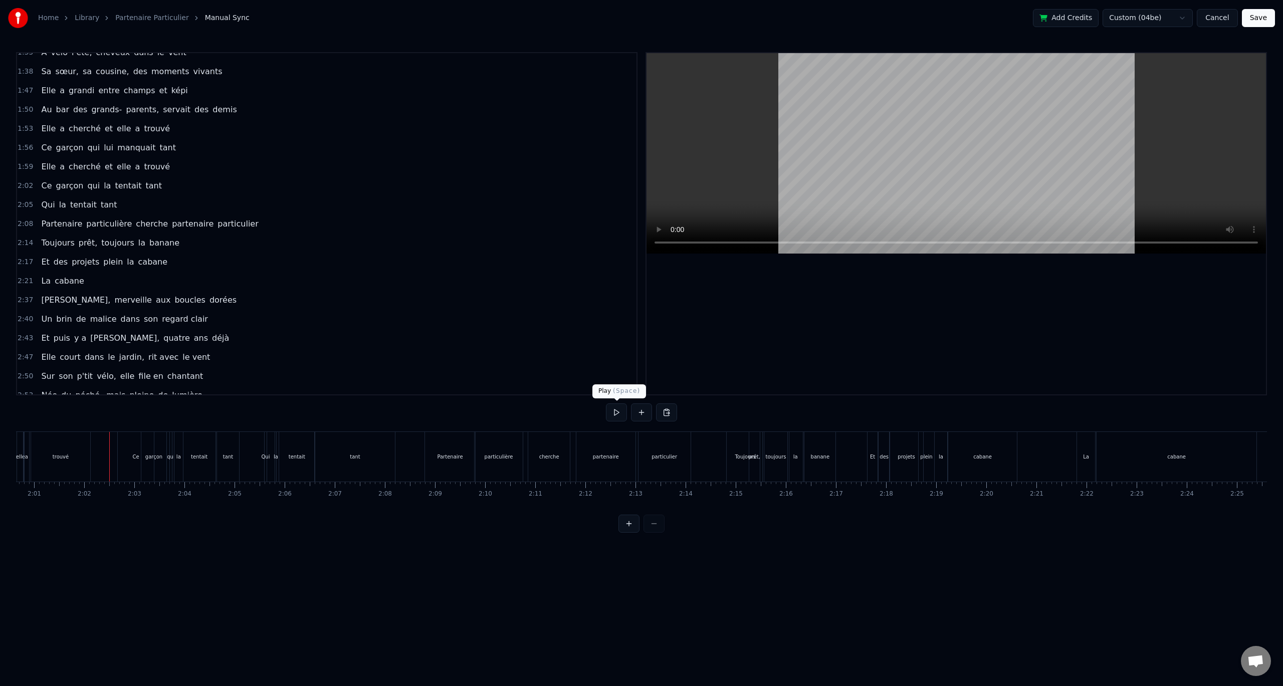
click at [616, 410] on button at bounding box center [616, 412] width 21 height 18
click at [623, 413] on button at bounding box center [616, 412] width 21 height 18
click at [972, 433] on div "Partenaire" at bounding box center [994, 457] width 50 height 50
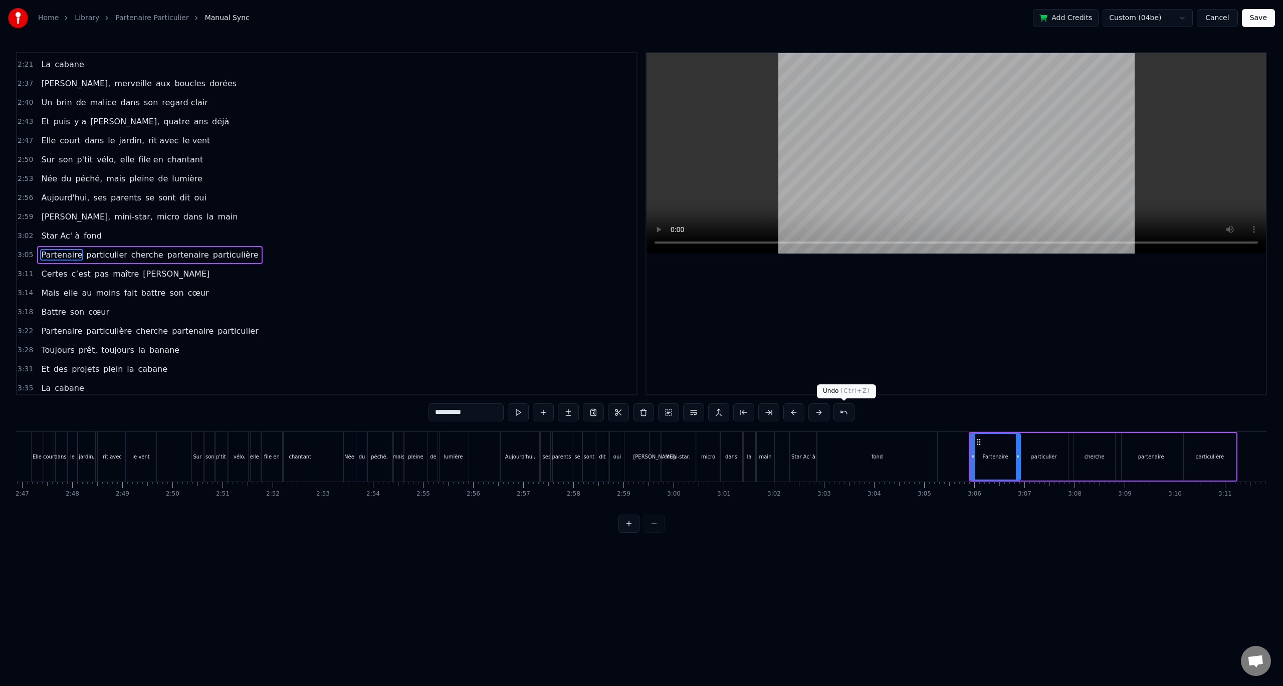
scroll to position [592, 0]
click at [132, 243] on div "Partenaire particulier cherche partenaire particulière" at bounding box center [149, 252] width 225 height 18
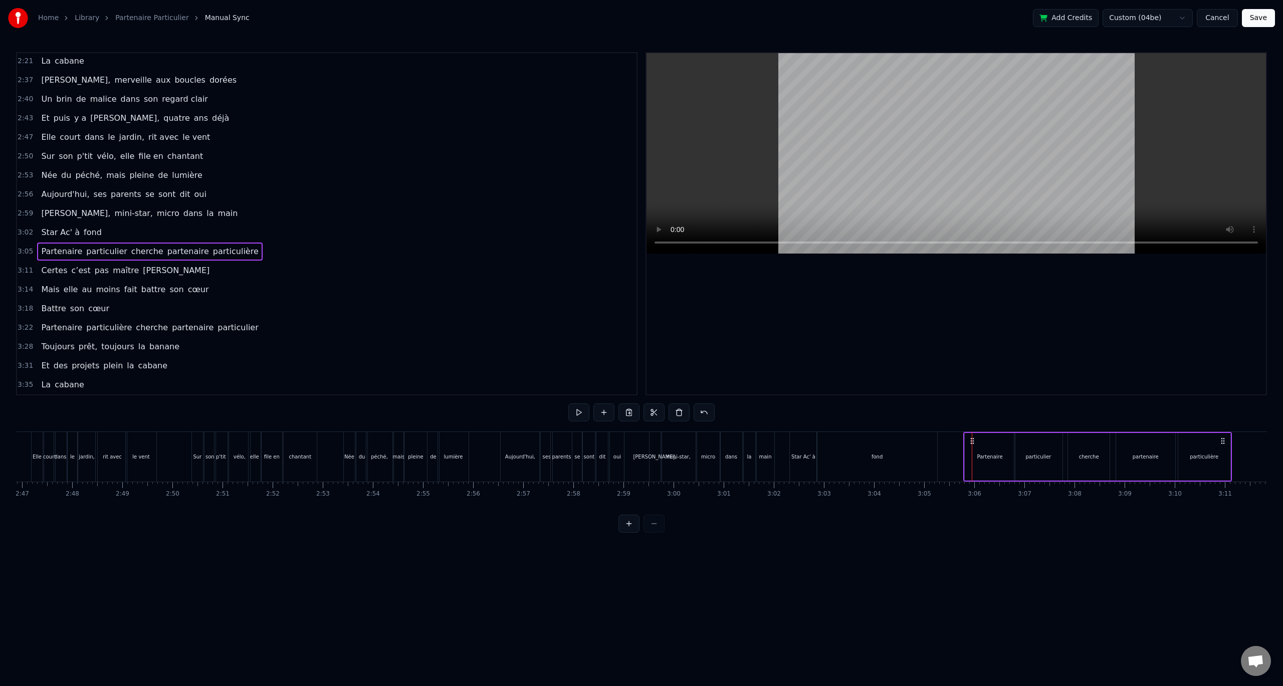
drag, startPoint x: 977, startPoint y: 440, endPoint x: 972, endPoint y: 440, distance: 5.5
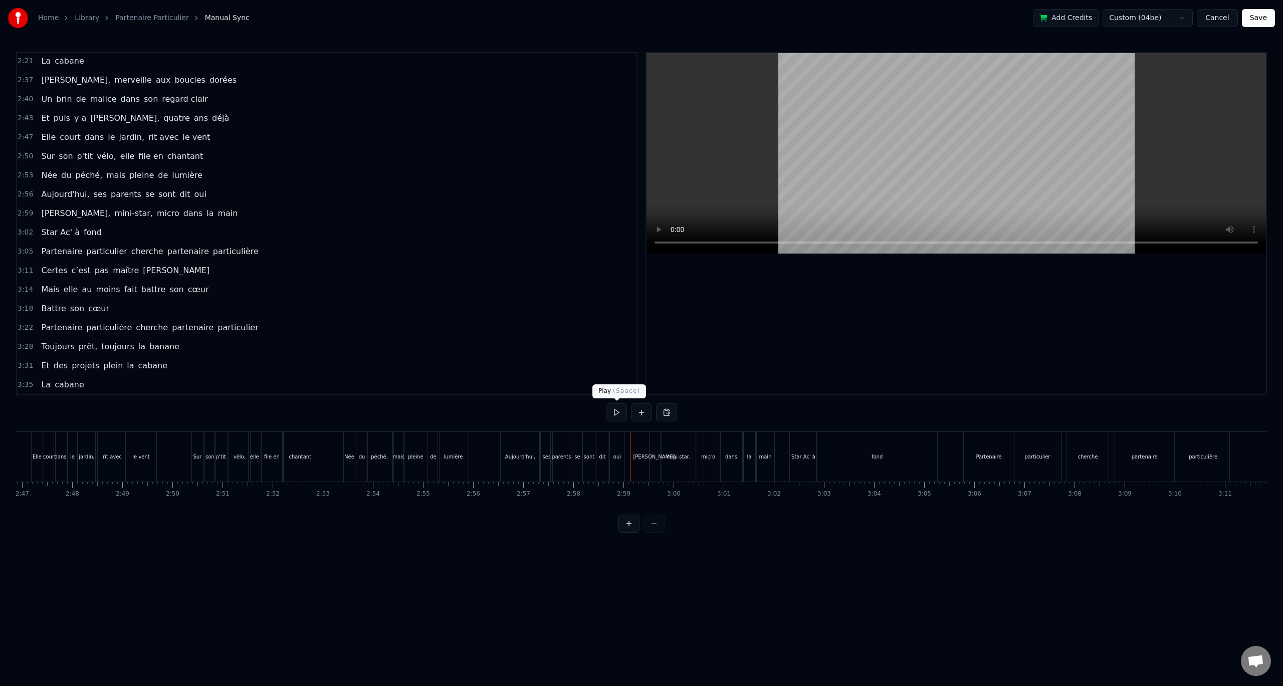
click at [616, 411] on button at bounding box center [616, 412] width 21 height 18
click at [913, 472] on div "fond" at bounding box center [877, 457] width 120 height 50
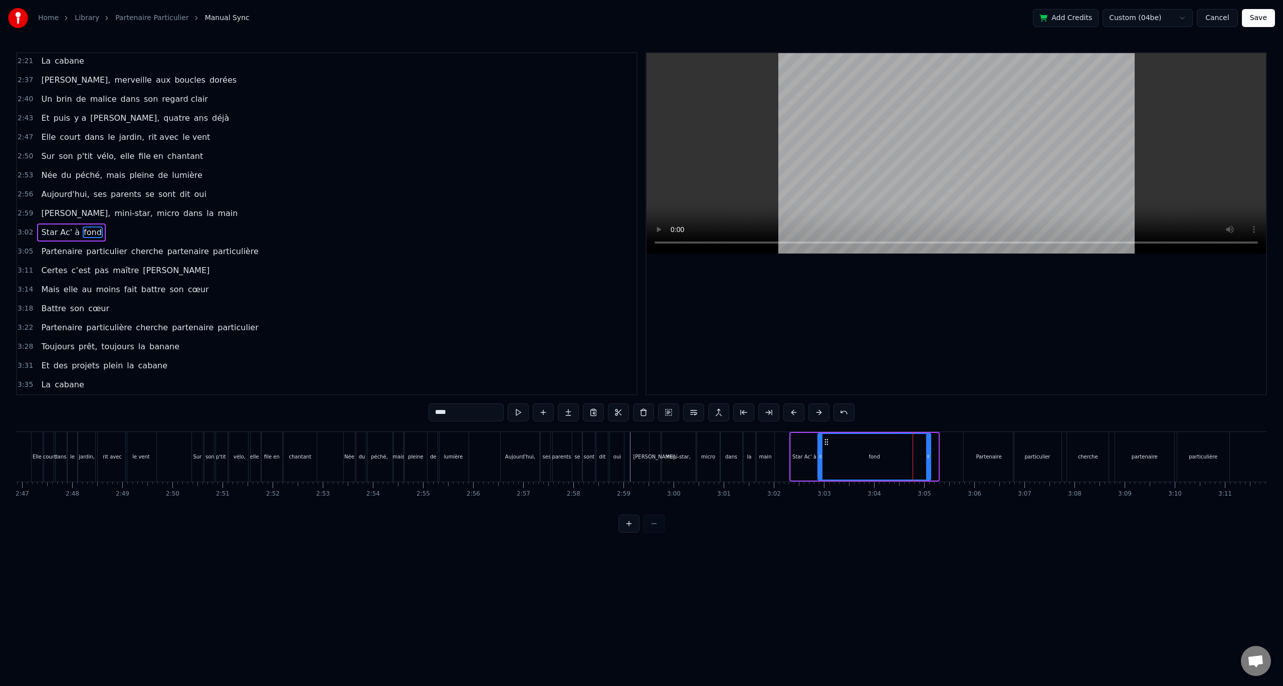
drag, startPoint x: 936, startPoint y: 463, endPoint x: 929, endPoint y: 465, distance: 7.7
click at [929, 465] on div at bounding box center [928, 457] width 4 height 46
click at [980, 449] on div "Partenaire" at bounding box center [989, 457] width 50 height 50
type input "**********"
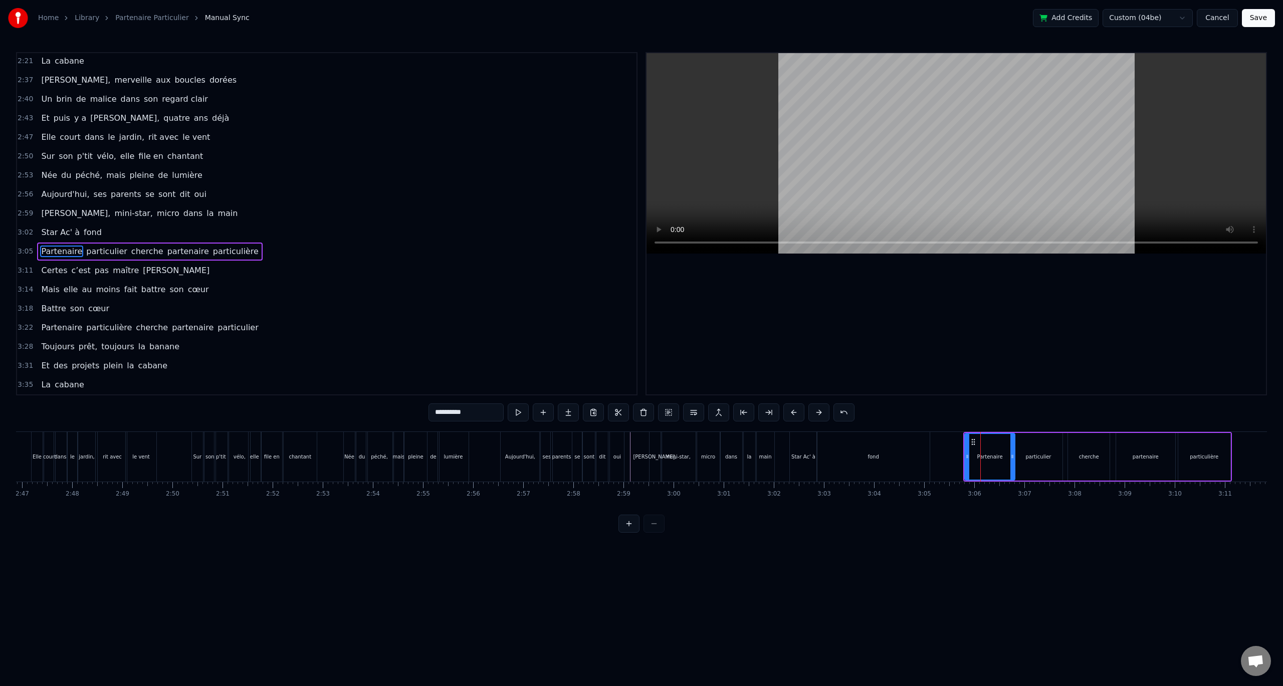
click at [162, 243] on div "Partenaire particulier cherche partenaire particulière" at bounding box center [149, 252] width 225 height 18
drag, startPoint x: 971, startPoint y: 438, endPoint x: 958, endPoint y: 440, distance: 13.7
click at [958, 440] on icon at bounding box center [959, 441] width 8 height 8
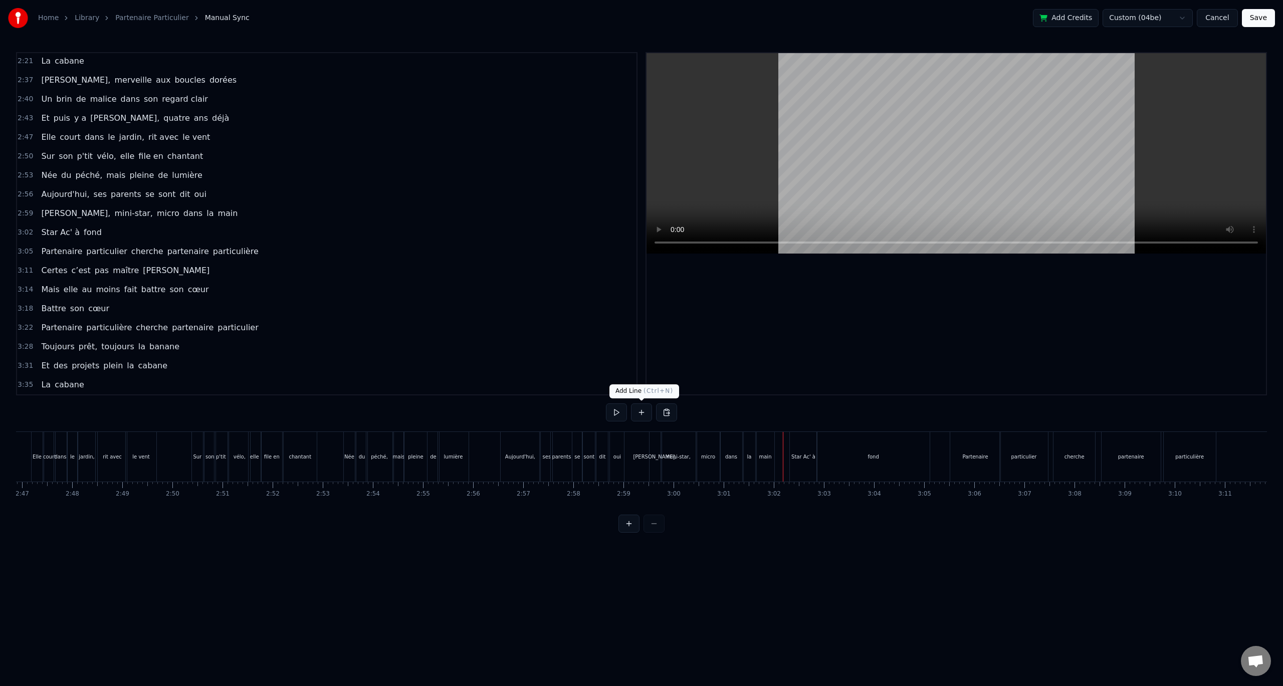
click at [624, 413] on button at bounding box center [616, 412] width 21 height 18
click at [617, 411] on button at bounding box center [616, 412] width 21 height 18
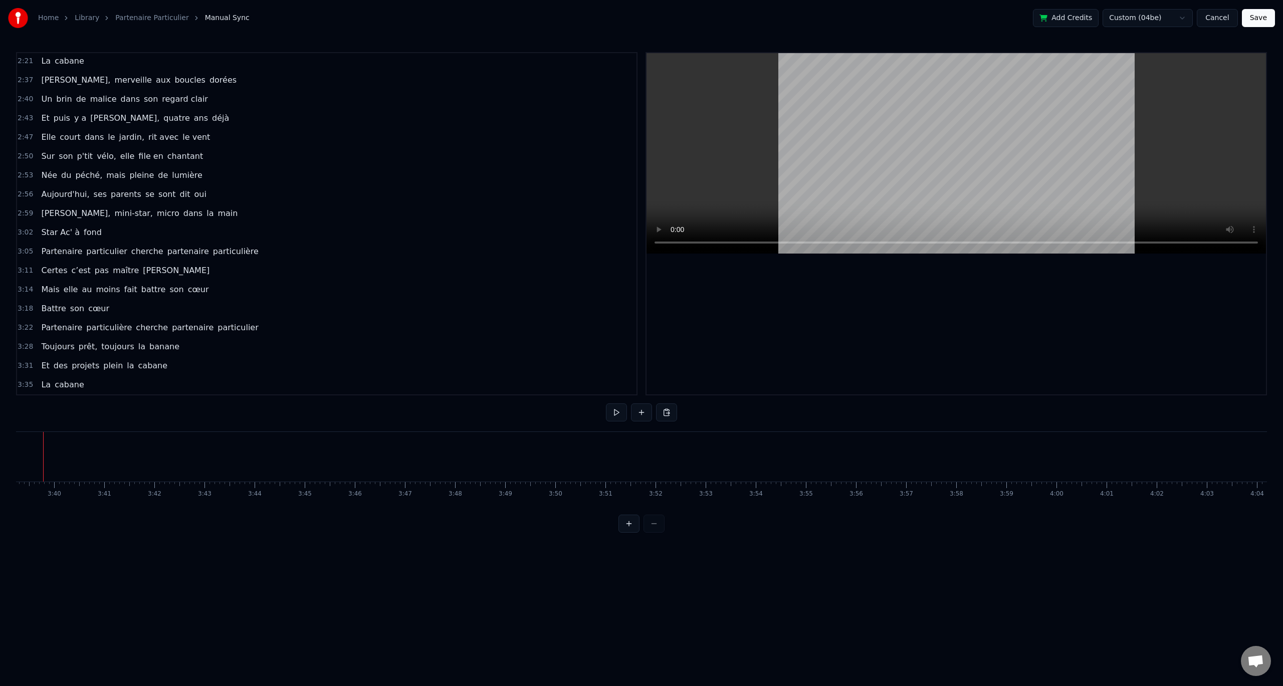
click at [1261, 19] on button "Save" at bounding box center [1258, 18] width 33 height 18
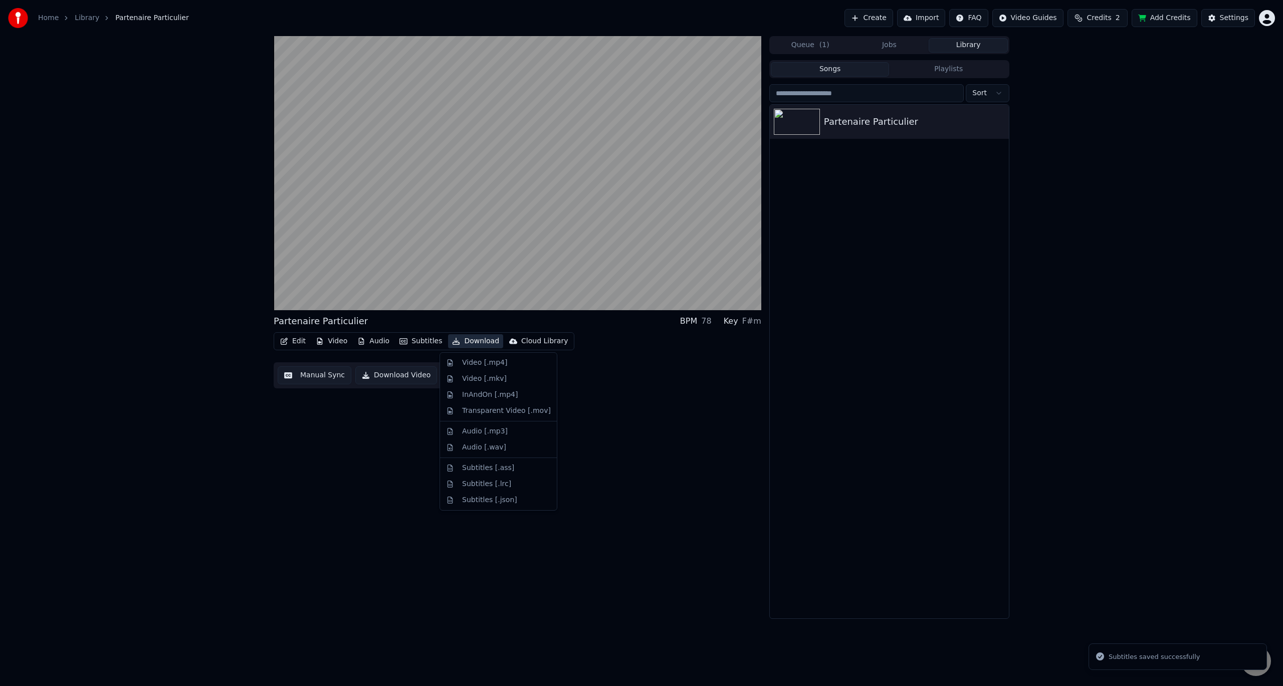
click at [462, 340] on button "Download" at bounding box center [475, 341] width 55 height 14
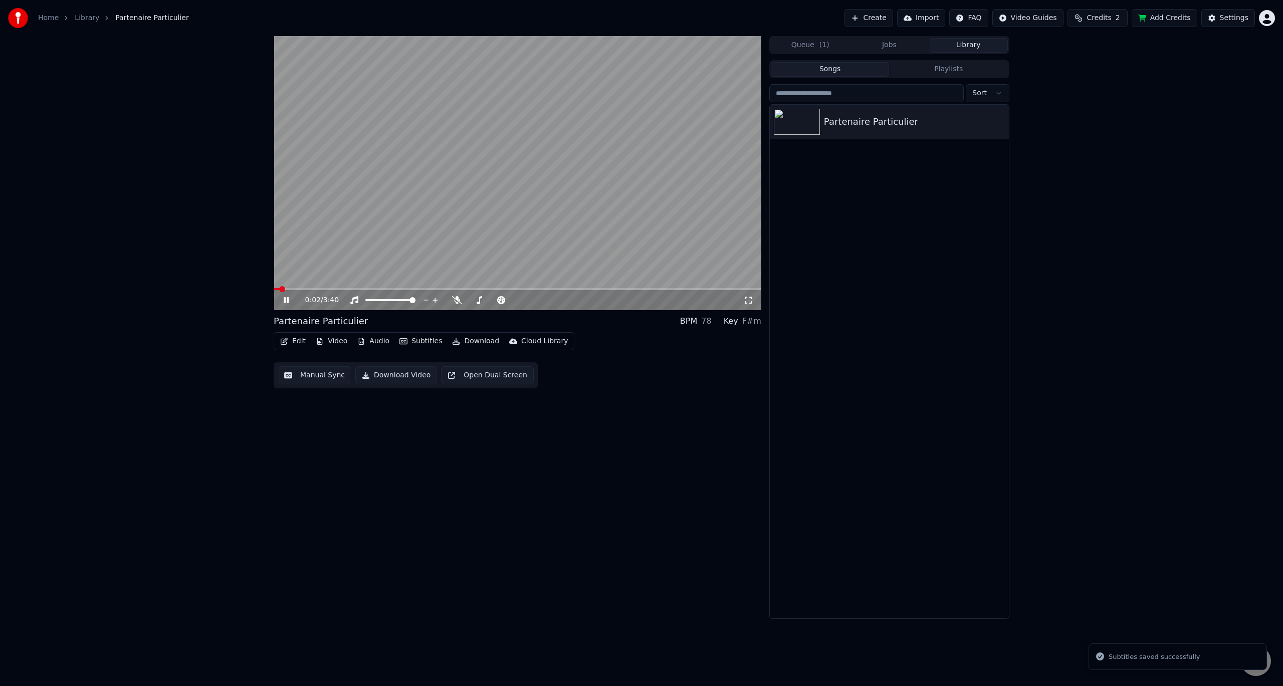
click at [288, 303] on icon at bounding box center [286, 300] width 5 height 6
click at [705, 290] on span at bounding box center [518, 289] width 488 height 2
click at [289, 301] on icon at bounding box center [286, 300] width 6 height 7
click at [467, 343] on button "Download" at bounding box center [475, 341] width 55 height 14
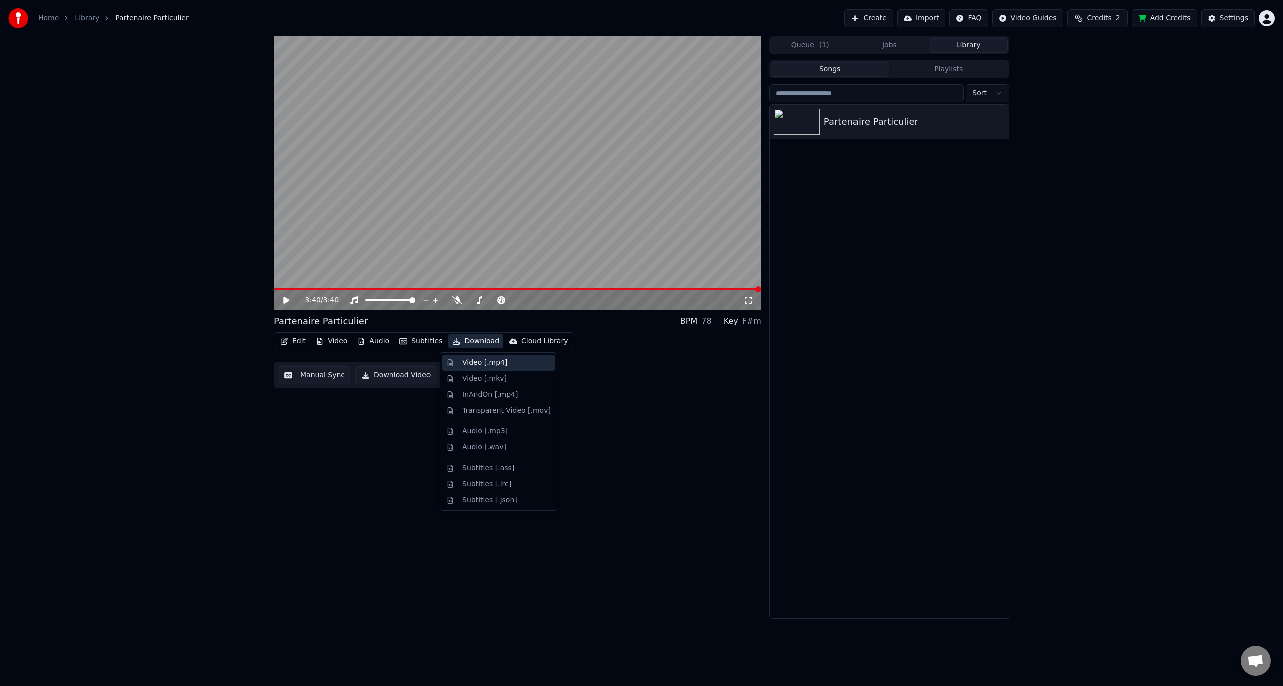
click at [496, 368] on div "Video [.mp4]" at bounding box center [498, 363] width 113 height 16
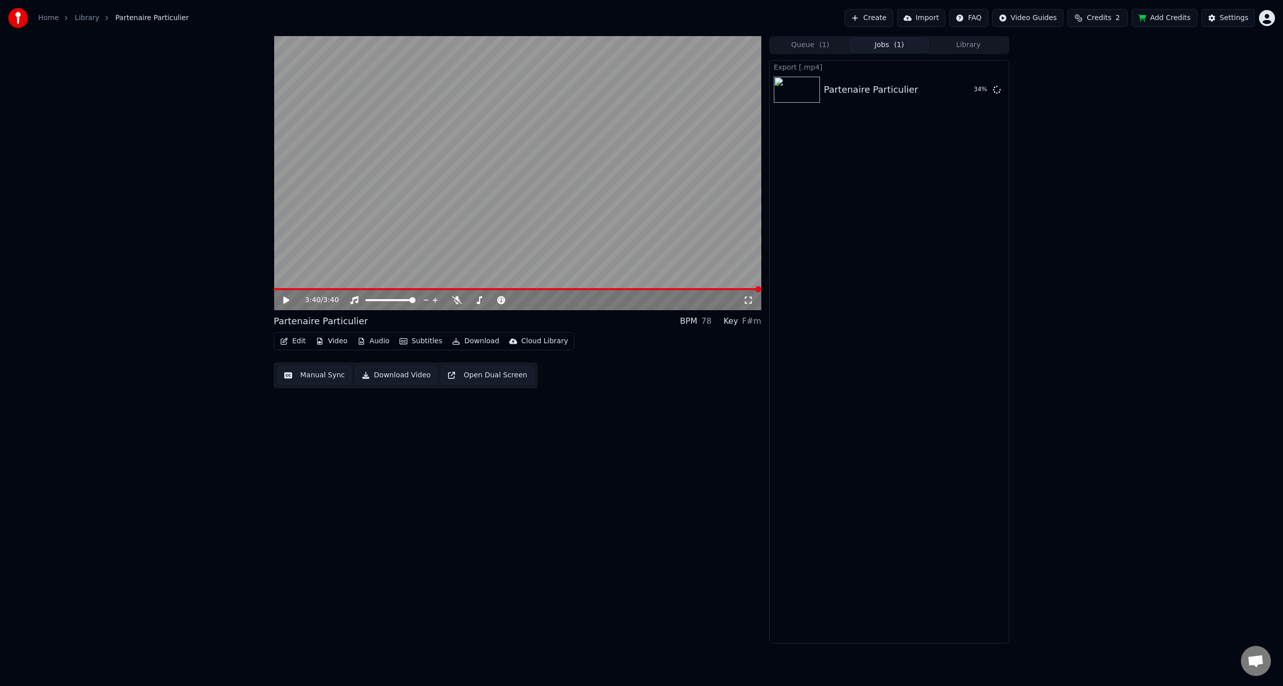
click at [671, 415] on div "3:40 / 3:40 Partenaire Particulier BPM 78 Key F#m Edit Video Audio Subtitles Do…" at bounding box center [518, 339] width 488 height 607
click at [979, 90] on button "Show" at bounding box center [971, 90] width 36 height 18
click at [368, 656] on div "Home Library Partenaire Particulier No Internet Connection Create Import FAQ Vi…" at bounding box center [641, 343] width 1283 height 686
click at [296, 341] on button "Edit" at bounding box center [293, 341] width 34 height 14
click at [312, 394] on div "Trim" at bounding box center [335, 395] width 77 height 10
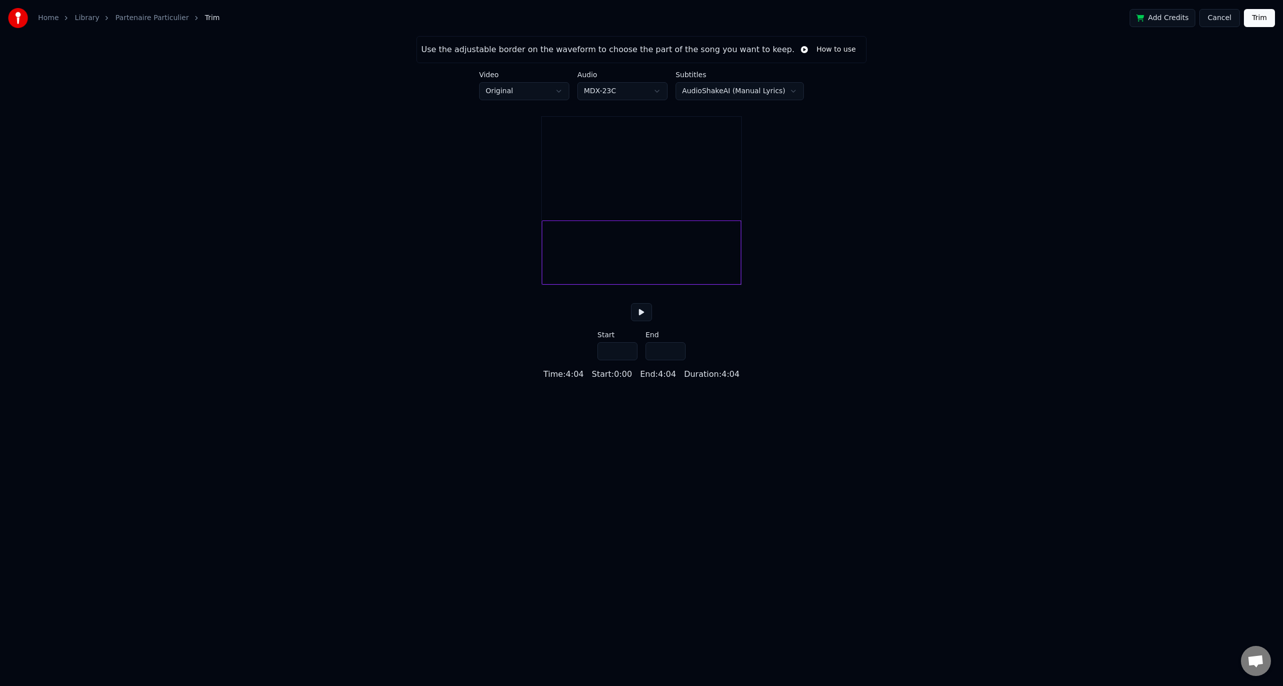
click at [1230, 21] on button "Cancel" at bounding box center [1219, 18] width 41 height 18
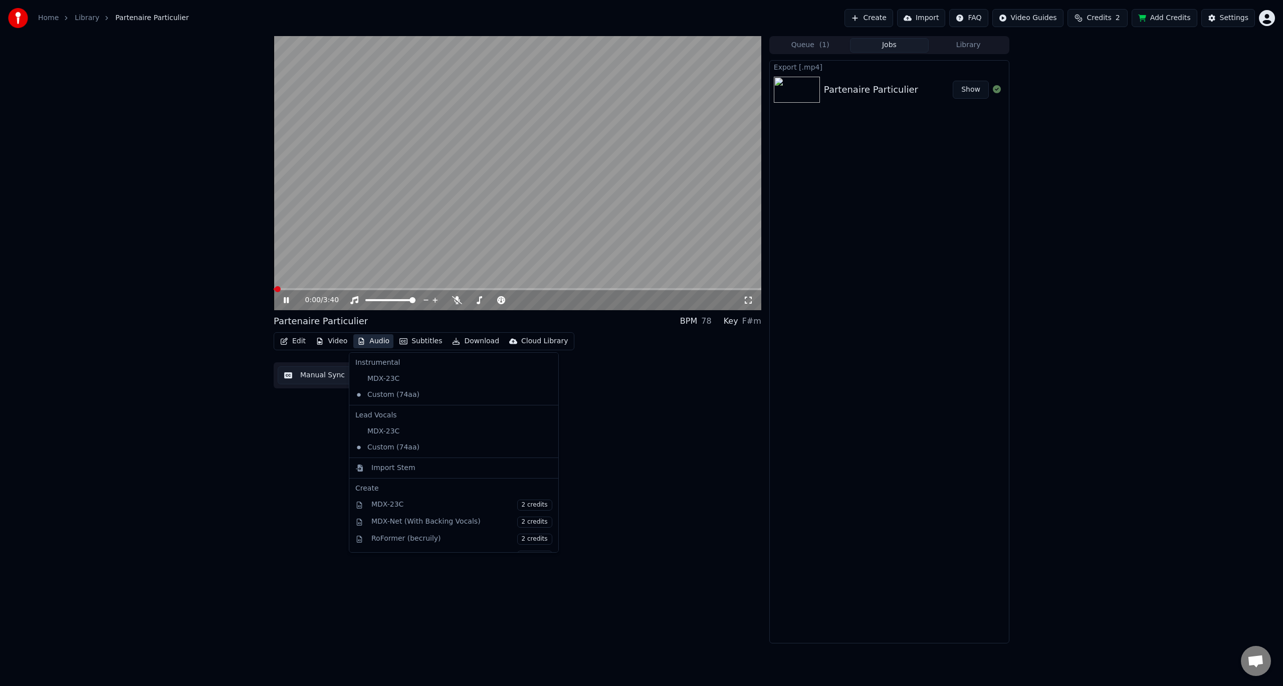
click at [378, 338] on button "Audio" at bounding box center [373, 341] width 40 height 14
click at [645, 463] on div "Partenaire Particulier BPM 78 Key F#m Edit Video Audio Subtitles Download Cloud…" at bounding box center [518, 339] width 488 height 607
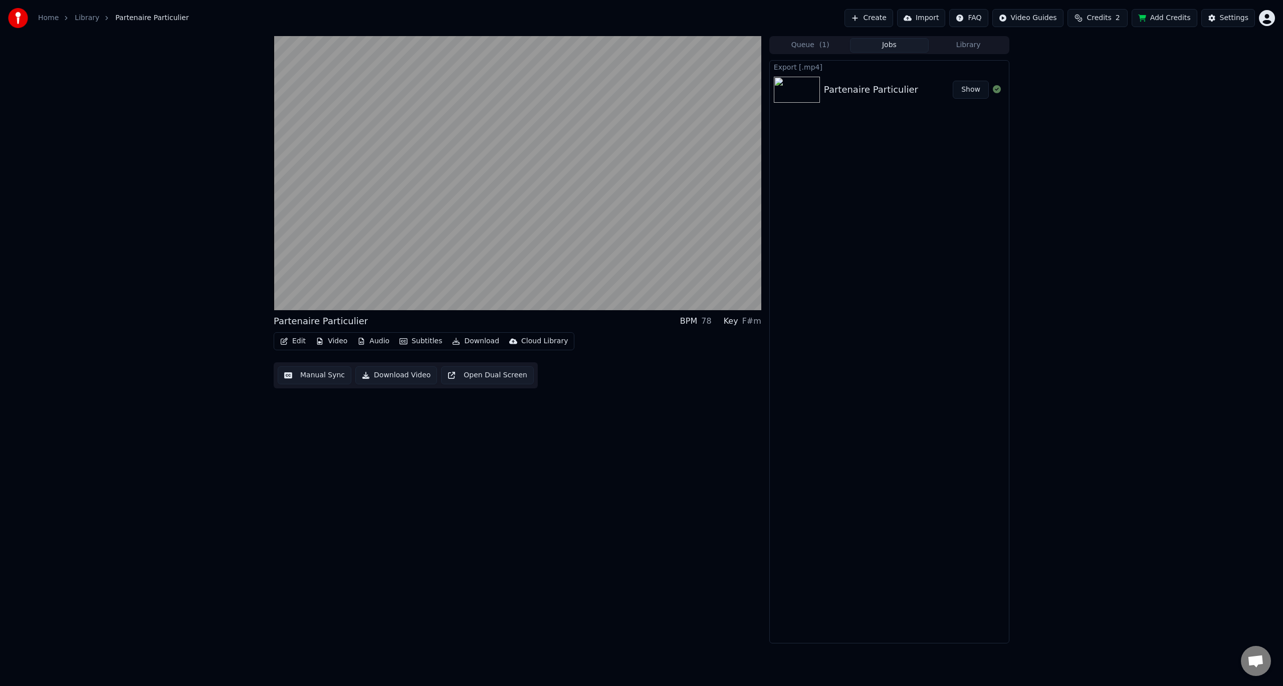
click at [923, 20] on button "Import" at bounding box center [921, 18] width 48 height 18
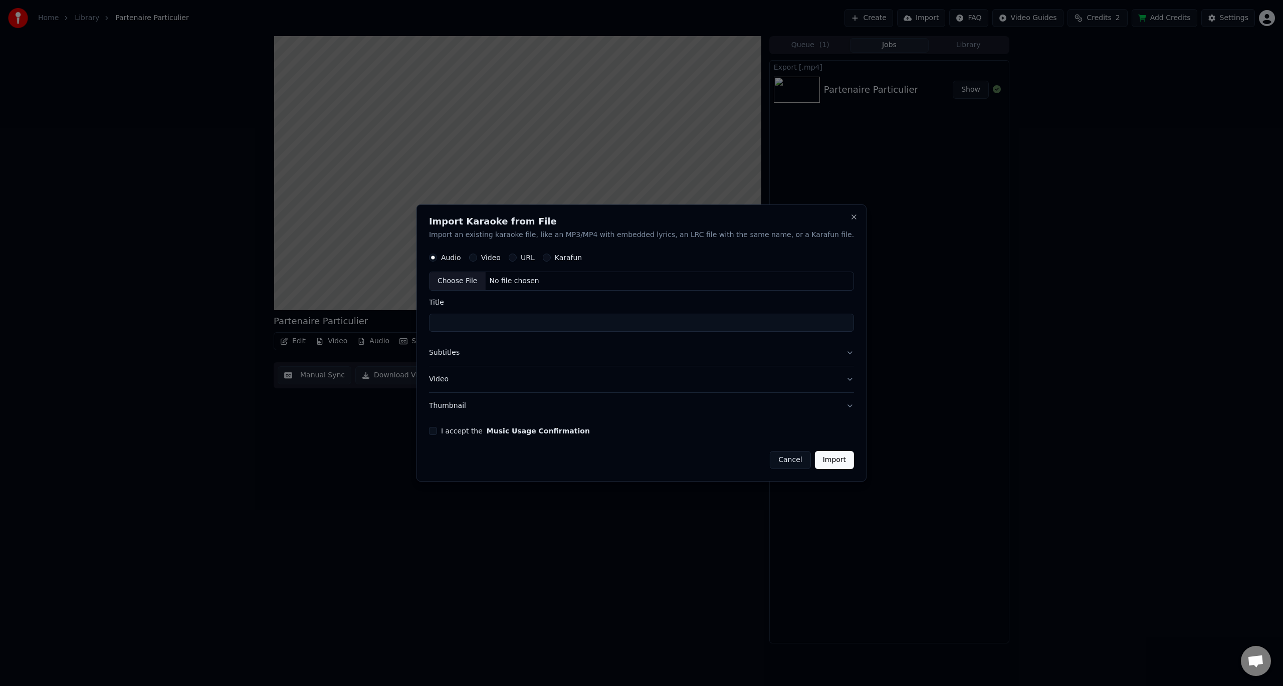
click at [486, 286] on div "Choose File" at bounding box center [457, 282] width 56 height 18
type input "**********"
click at [815, 463] on button "Import" at bounding box center [834, 460] width 39 height 18
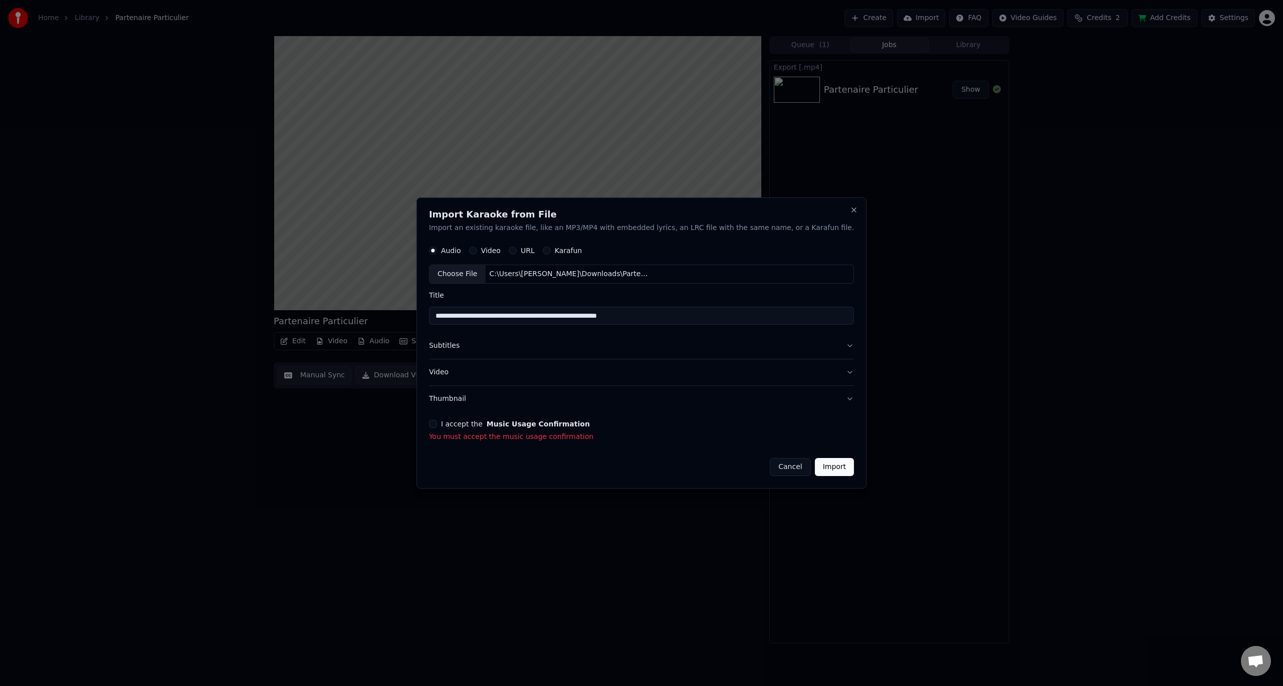
click at [479, 430] on div "I accept the Music Usage Confirmation You must accept the music usage confirmat…" at bounding box center [641, 431] width 425 height 22
click at [437, 426] on button "I accept the Music Usage Confirmation" at bounding box center [433, 424] width 8 height 8
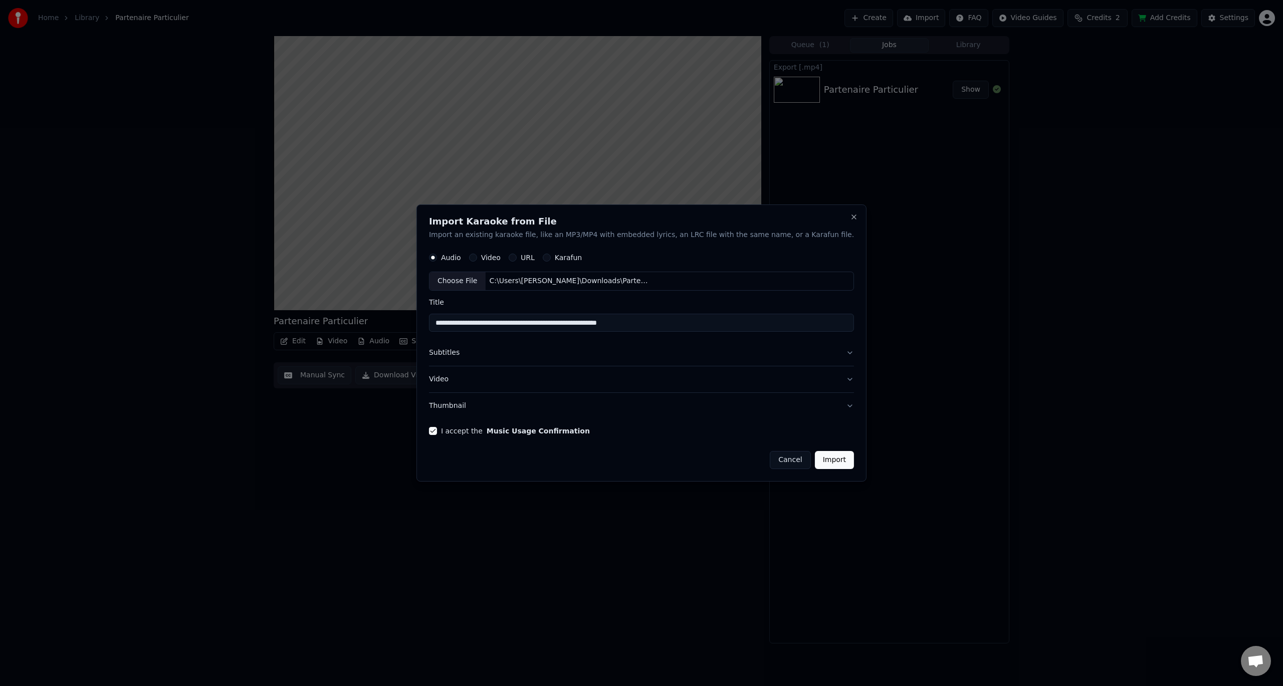
click at [815, 457] on button "Import" at bounding box center [834, 460] width 39 height 18
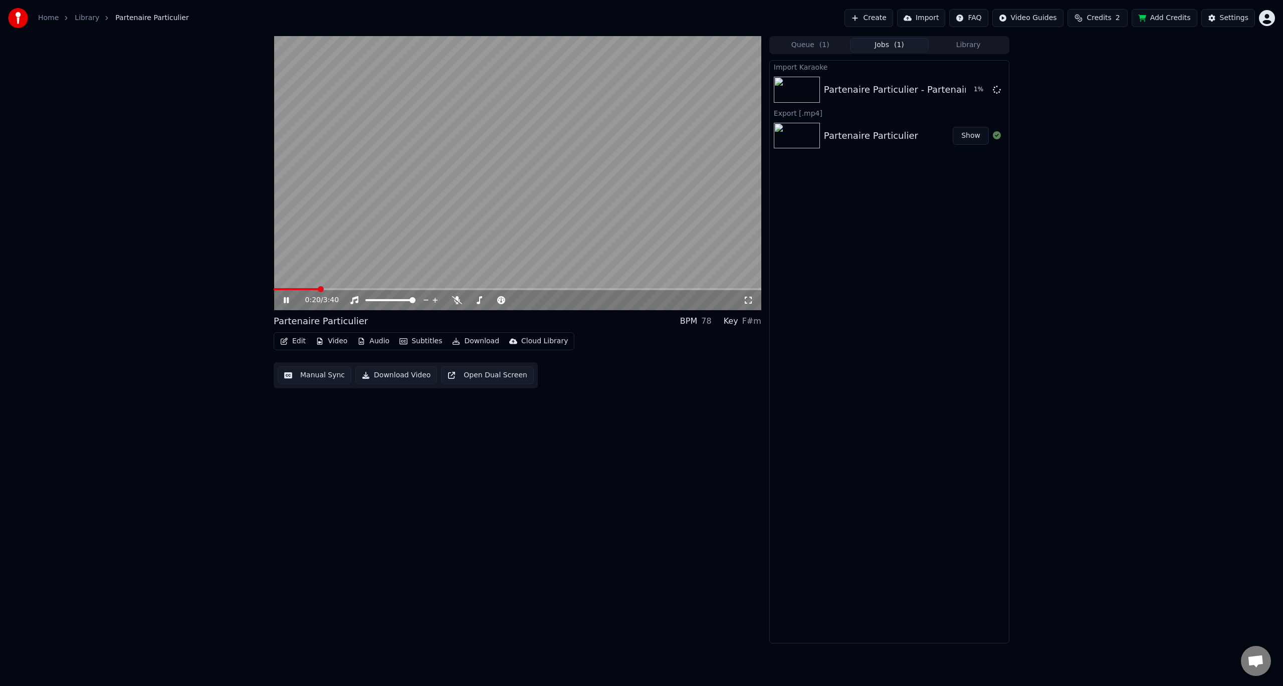
click at [283, 297] on icon at bounding box center [294, 300] width 24 height 8
click at [901, 123] on div "Partenaire Particulier Show" at bounding box center [889, 136] width 239 height 34
click at [885, 141] on div "Partenaire Particulier" at bounding box center [871, 136] width 94 height 14
click at [306, 380] on button "Manual Sync" at bounding box center [315, 375] width 74 height 18
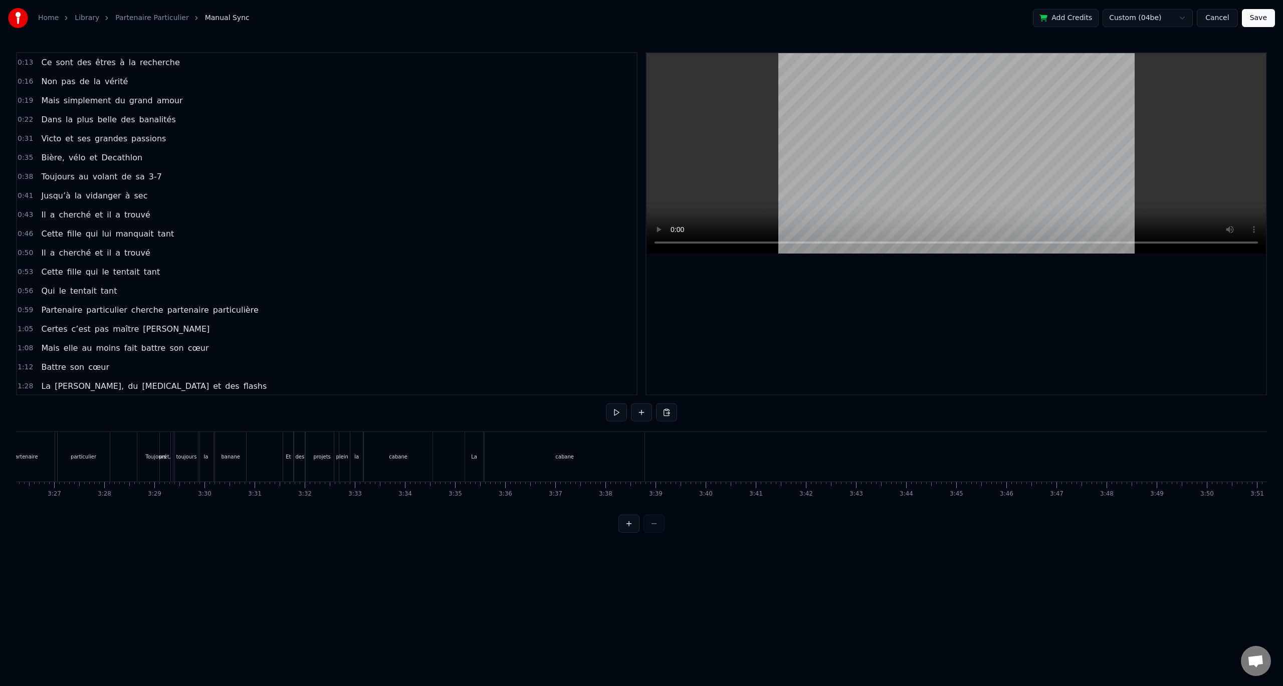
scroll to position [0, 10247]
click at [616, 415] on button at bounding box center [616, 412] width 21 height 18
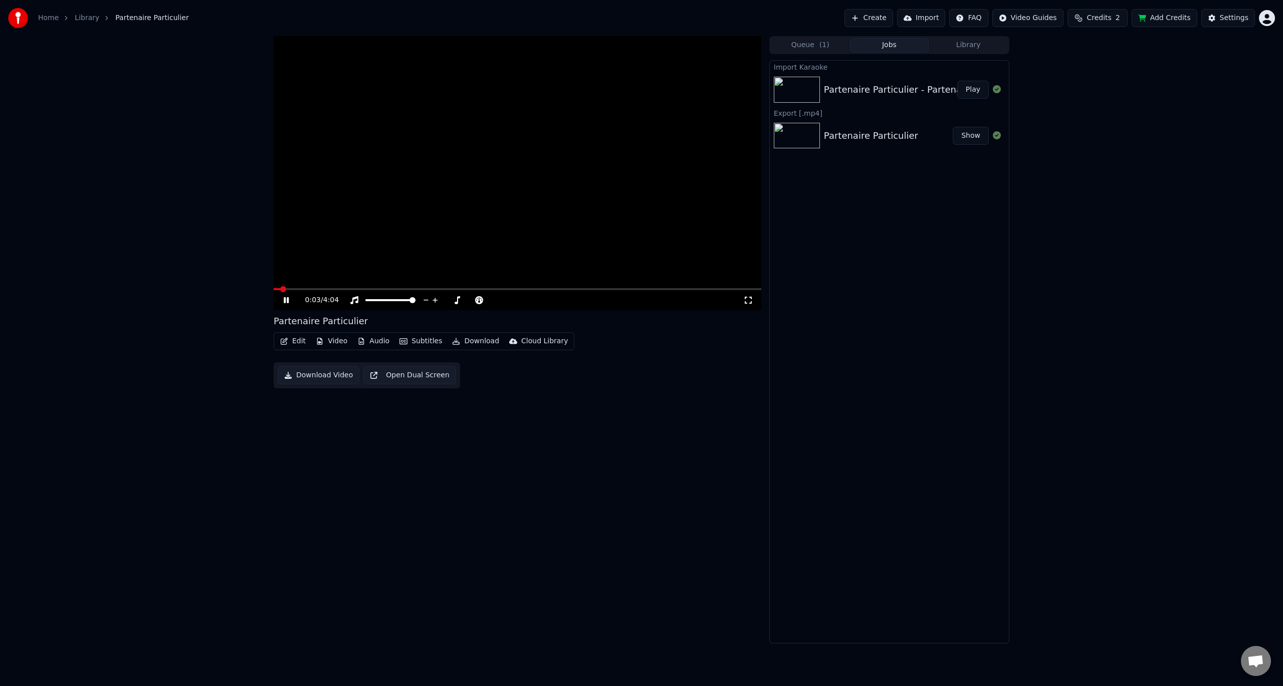
click at [295, 340] on button "Edit" at bounding box center [293, 341] width 34 height 14
click at [477, 421] on div "0:05 / 4:04 Partenaire Particulier Edit Video Audio Subtitles Download Cloud Li…" at bounding box center [518, 339] width 488 height 607
click at [290, 298] on icon at bounding box center [294, 300] width 24 height 8
click at [874, 143] on div "Partenaire Particulier Show" at bounding box center [889, 136] width 239 height 34
click at [966, 134] on button "Show" at bounding box center [971, 136] width 36 height 18
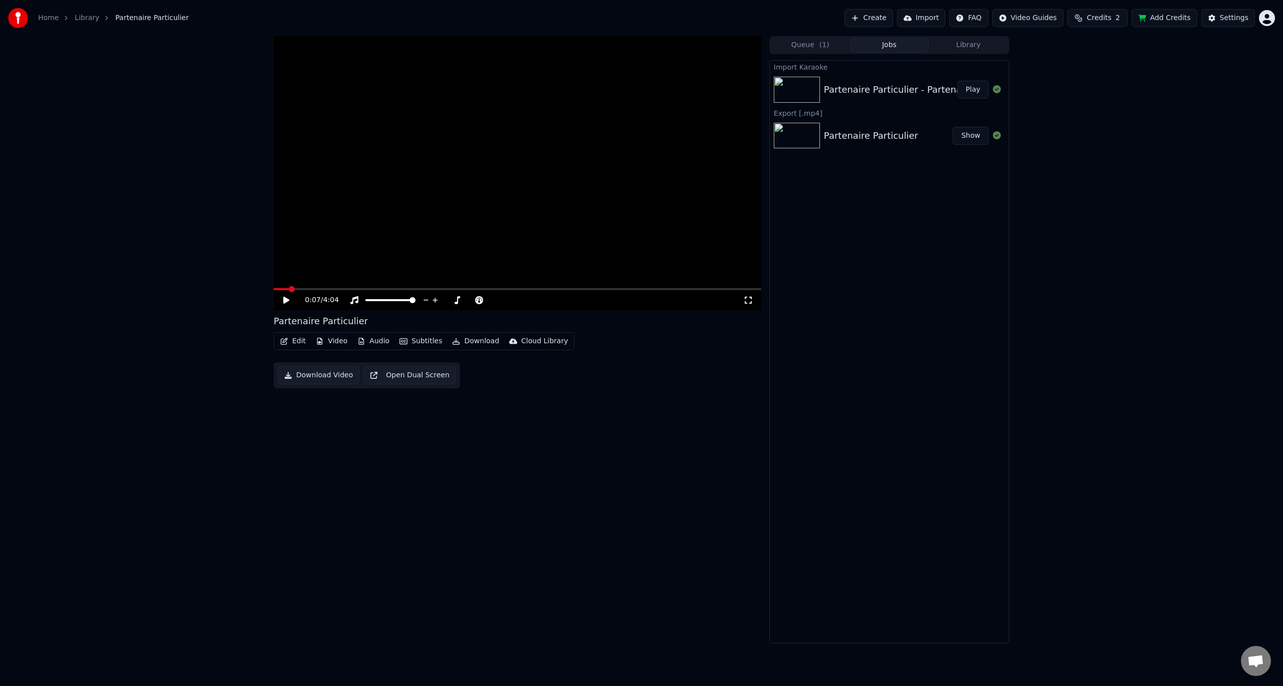
click at [981, 131] on button "Show" at bounding box center [971, 136] width 36 height 18
click at [980, 135] on button "Show" at bounding box center [971, 136] width 36 height 18
click at [962, 138] on div "Export [.mp4] Partenaire Particulier Show" at bounding box center [889, 130] width 239 height 46
click at [962, 137] on button "Show" at bounding box center [971, 136] width 36 height 18
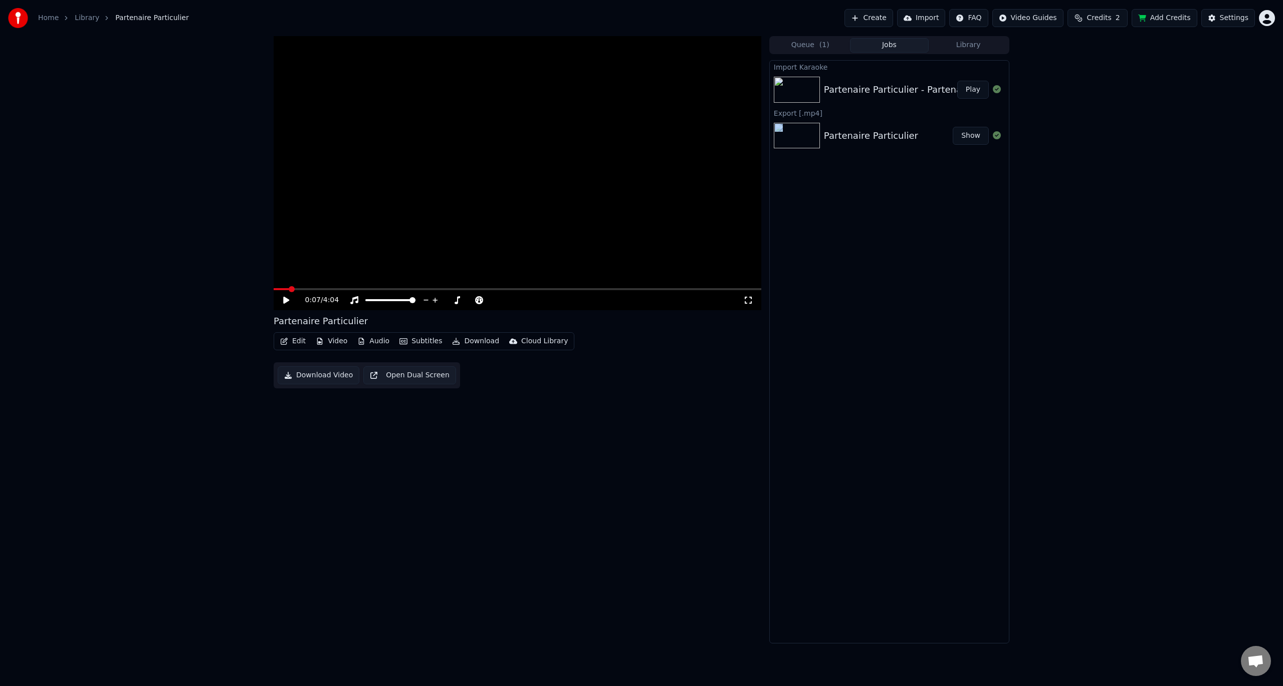
click at [810, 130] on img at bounding box center [797, 136] width 46 height 26
click at [862, 142] on div "Partenaire Particulier" at bounding box center [871, 136] width 94 height 14
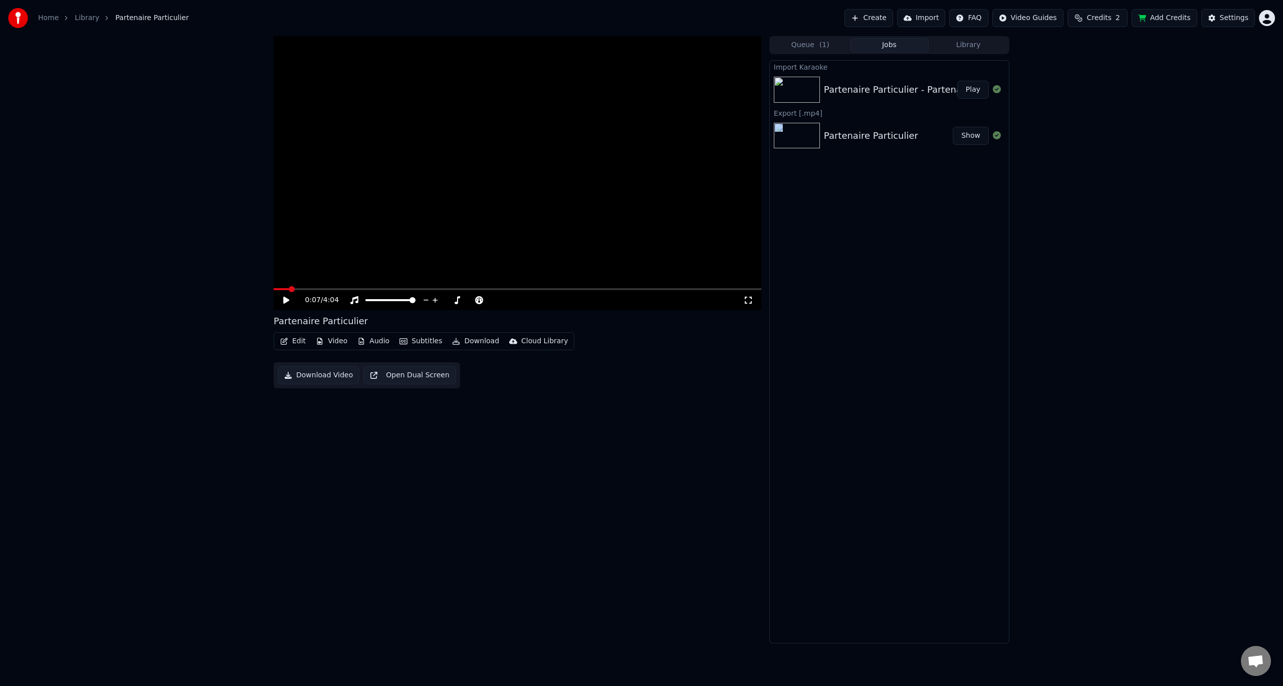
click at [861, 143] on div "Partenaire Particulier Show" at bounding box center [889, 136] width 239 height 34
click at [862, 142] on div "Partenaire Particulier" at bounding box center [871, 136] width 94 height 14
click at [862, 141] on div "Partenaire Particulier" at bounding box center [871, 136] width 94 height 14
click at [380, 419] on div "0:07 / 4:04 Partenaire Particulier Edit Video Audio Subtitles Download Cloud Li…" at bounding box center [518, 339] width 488 height 607
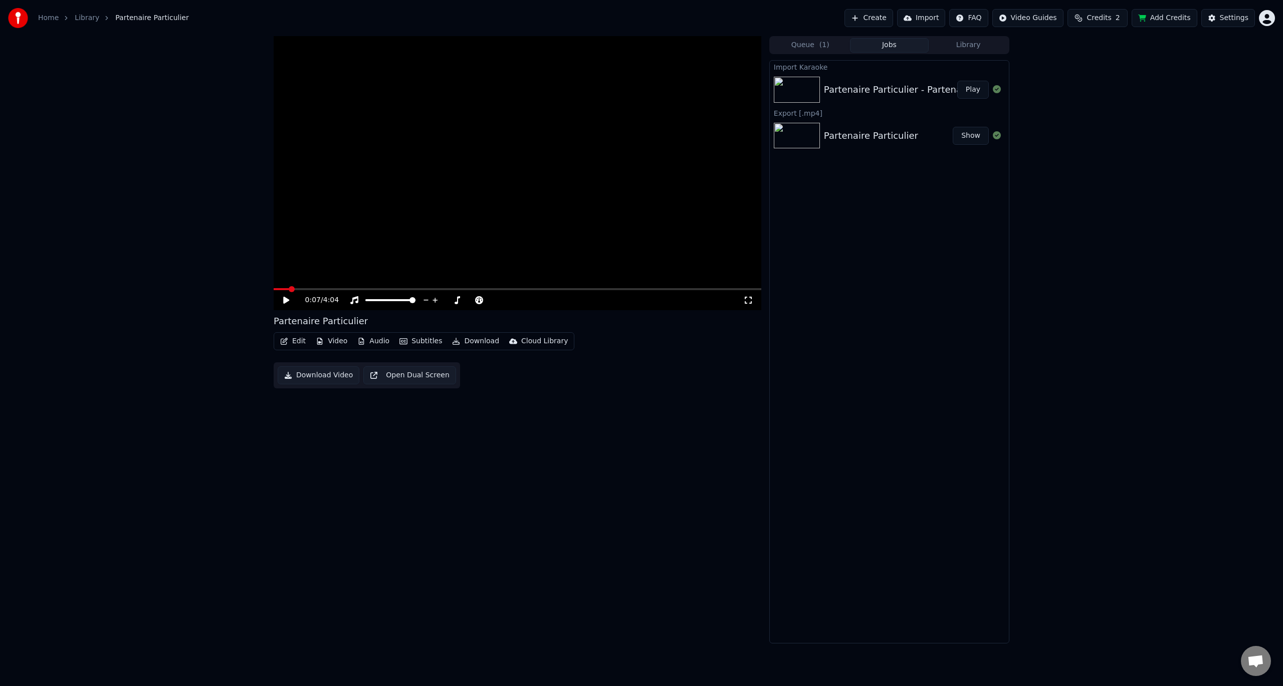
click at [85, 16] on link "Library" at bounding box center [87, 18] width 25 height 10
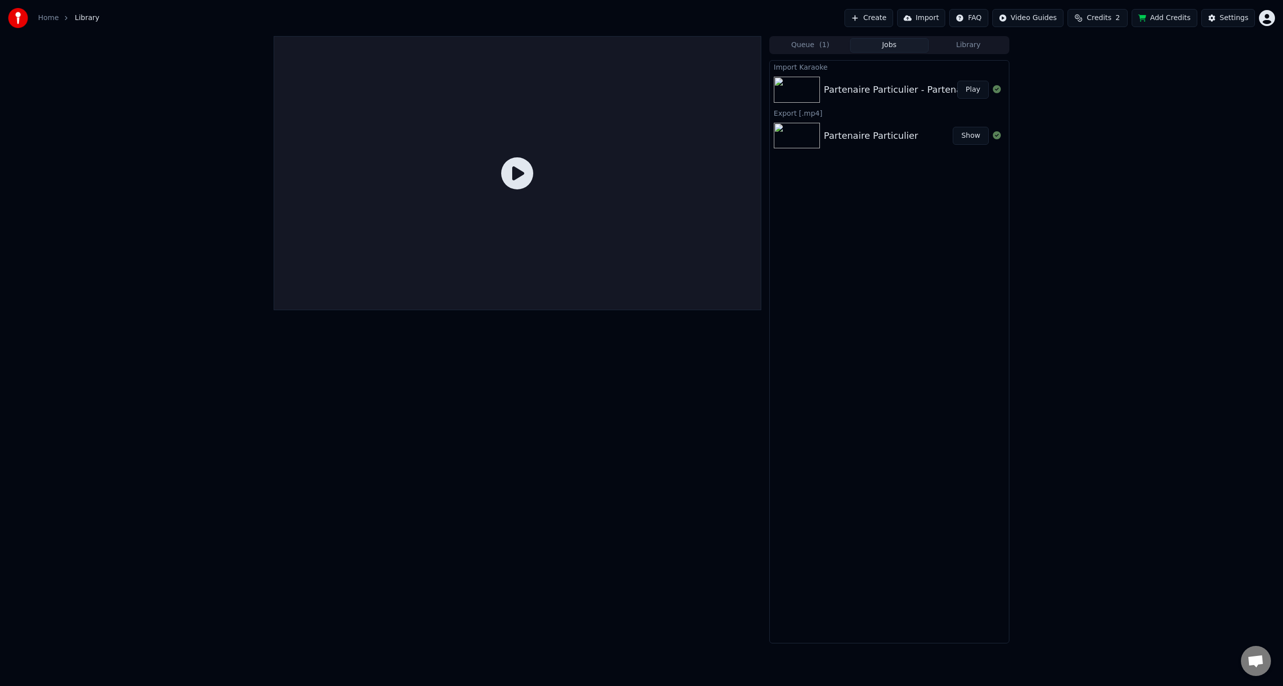
click at [889, 128] on div "Partenaire Particulier Show" at bounding box center [889, 136] width 239 height 34
click at [967, 134] on button "Show" at bounding box center [971, 136] width 36 height 18
click at [818, 46] on button "Queue ( 1 )" at bounding box center [810, 45] width 79 height 15
click at [871, 39] on button "Jobs" at bounding box center [889, 45] width 79 height 15
click at [850, 134] on div "Partenaire Particulier" at bounding box center [871, 136] width 94 height 14
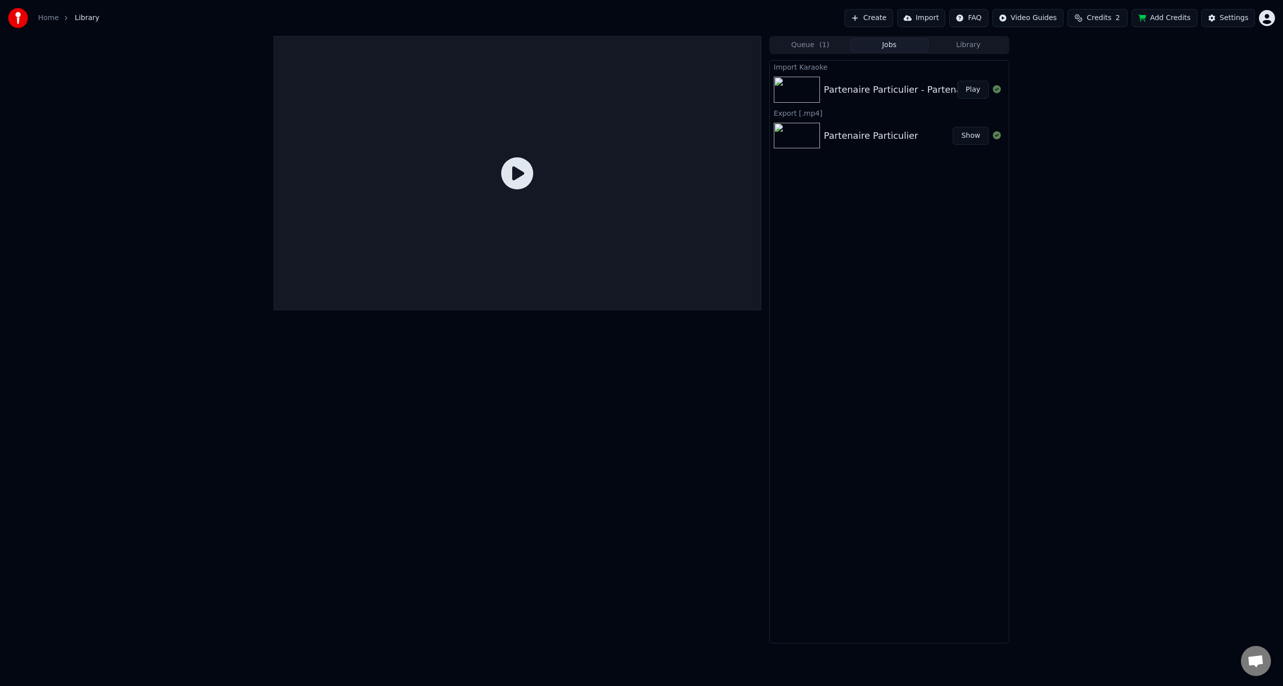
click at [45, 21] on link "Home" at bounding box center [48, 18] width 21 height 10
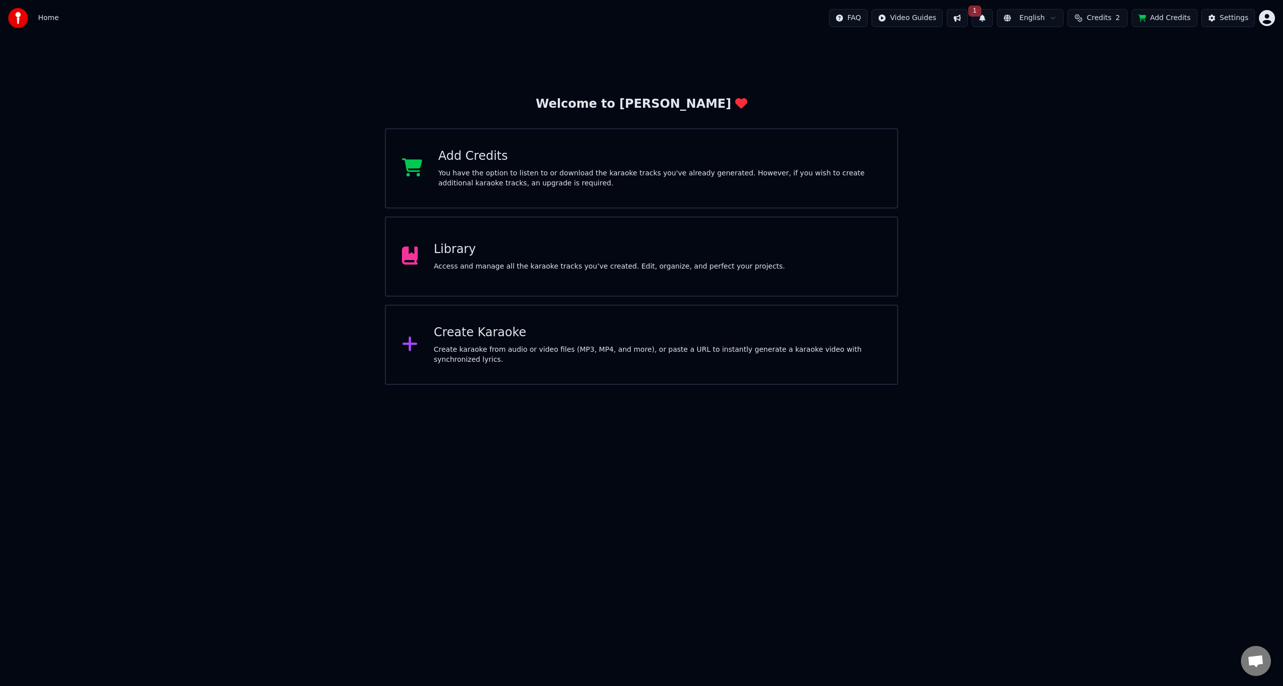
click at [461, 253] on div "Library" at bounding box center [609, 250] width 351 height 16
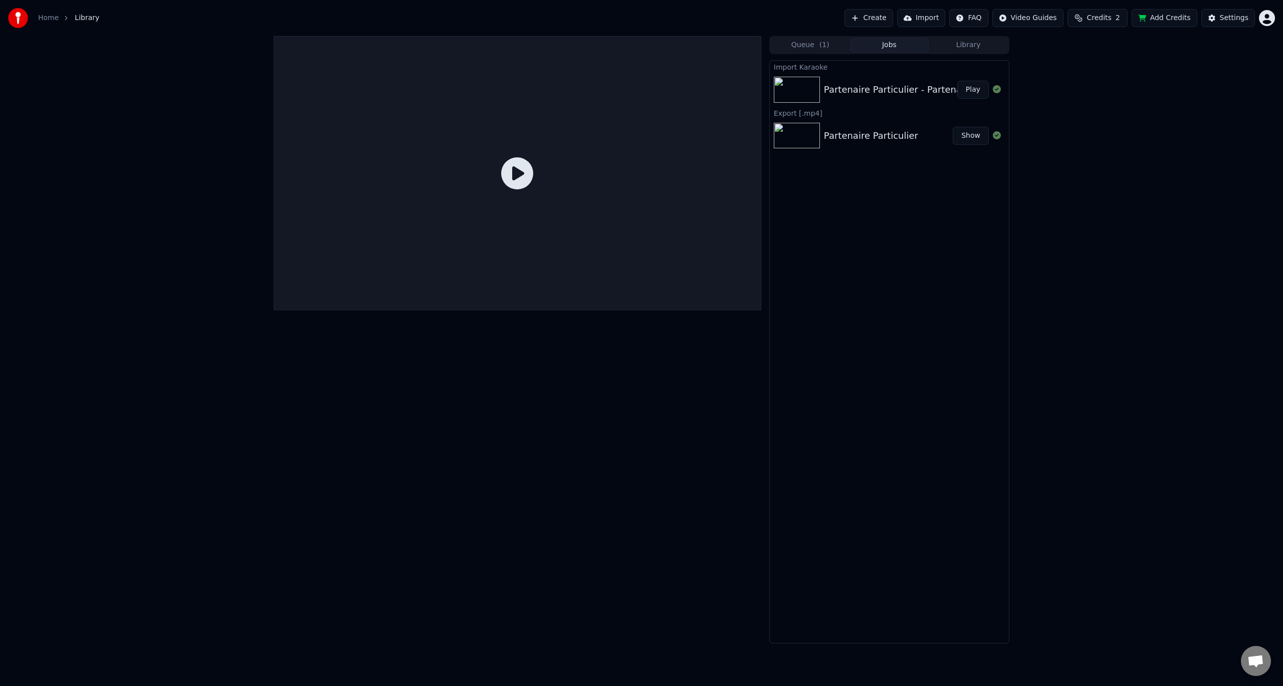
click at [516, 170] on icon at bounding box center [517, 173] width 32 height 32
click at [879, 148] on div "Partenaire Particulier Show" at bounding box center [889, 136] width 239 height 34
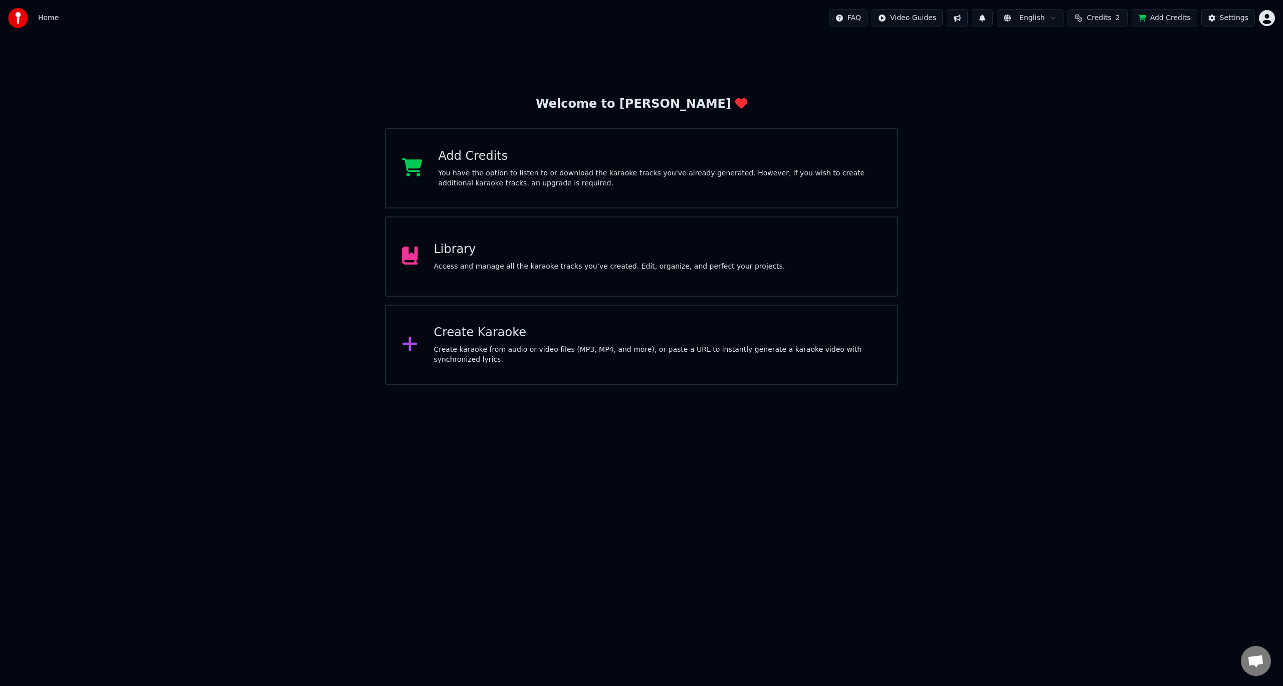
click at [606, 278] on div "Library Access and manage all the karaoke tracks you’ve created. Edit, organize…" at bounding box center [641, 256] width 513 height 80
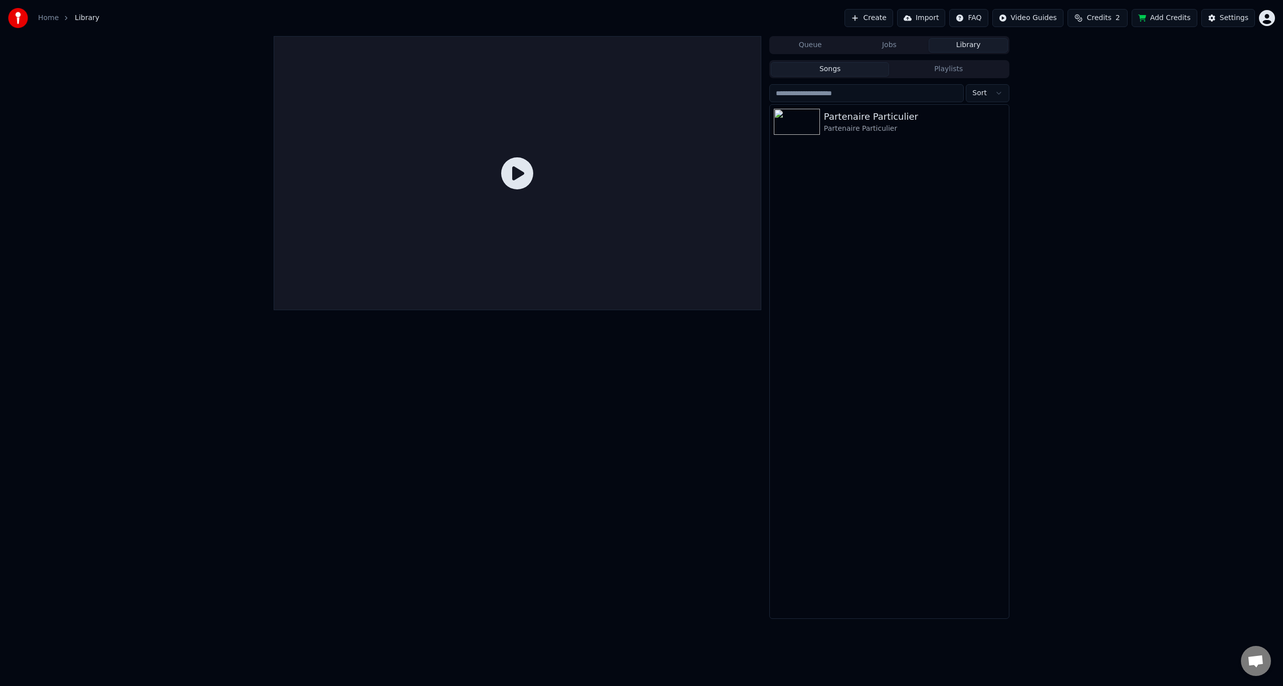
click at [899, 50] on button "Jobs" at bounding box center [889, 45] width 79 height 15
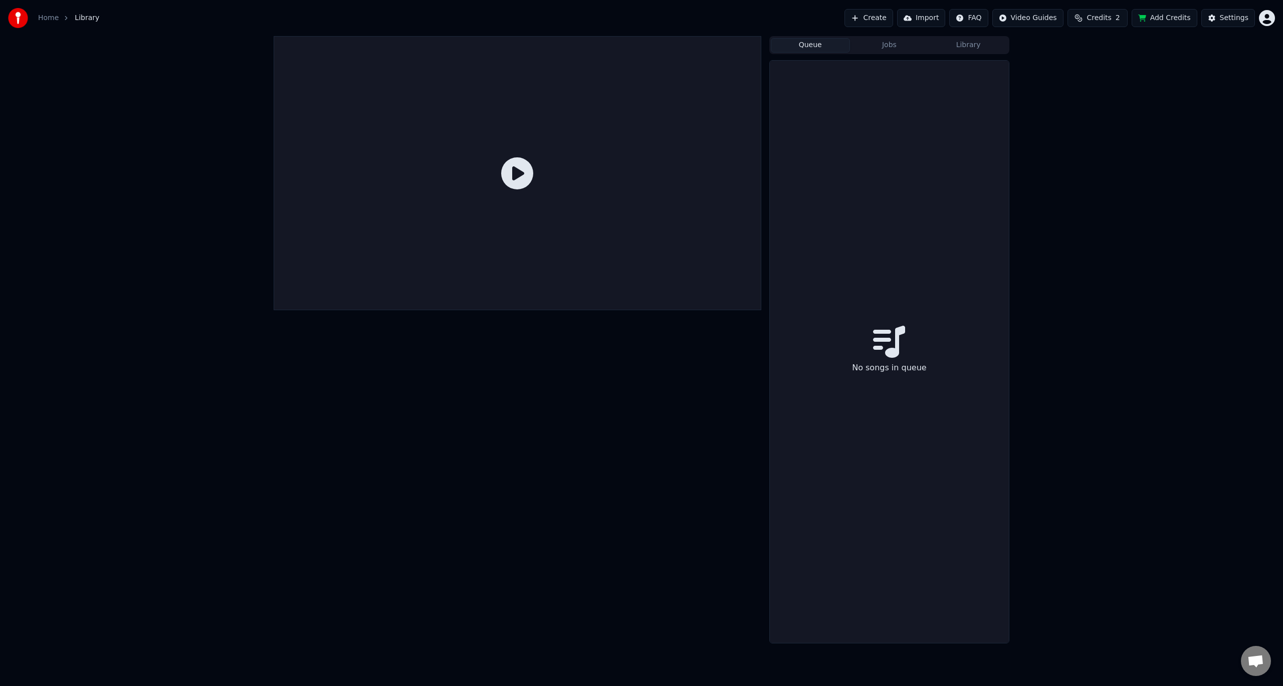
click at [820, 45] on button "Queue" at bounding box center [810, 45] width 79 height 15
click at [907, 47] on button "Jobs" at bounding box center [889, 45] width 79 height 15
click at [973, 44] on button "Library" at bounding box center [968, 45] width 79 height 15
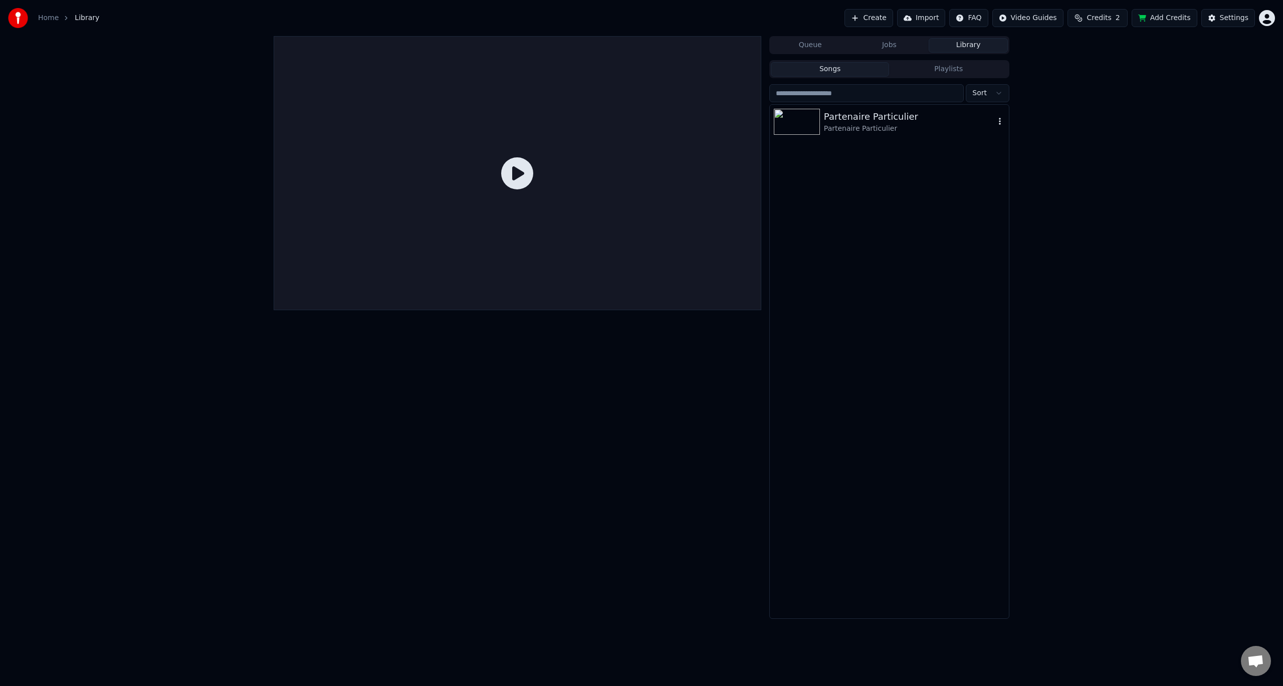
click at [842, 111] on div "Partenaire Particulier" at bounding box center [909, 117] width 171 height 14
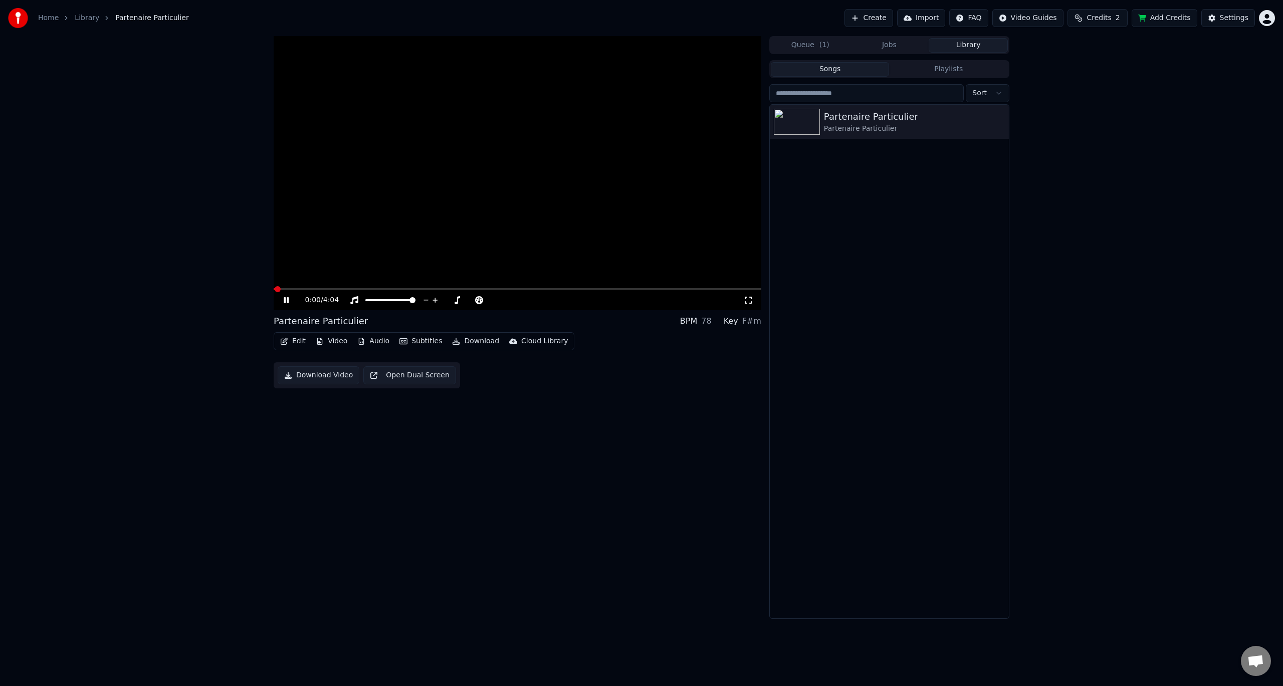
click at [284, 304] on icon at bounding box center [294, 300] width 24 height 8
